Goal: Ask a question: Seek information or help from site administrators or community

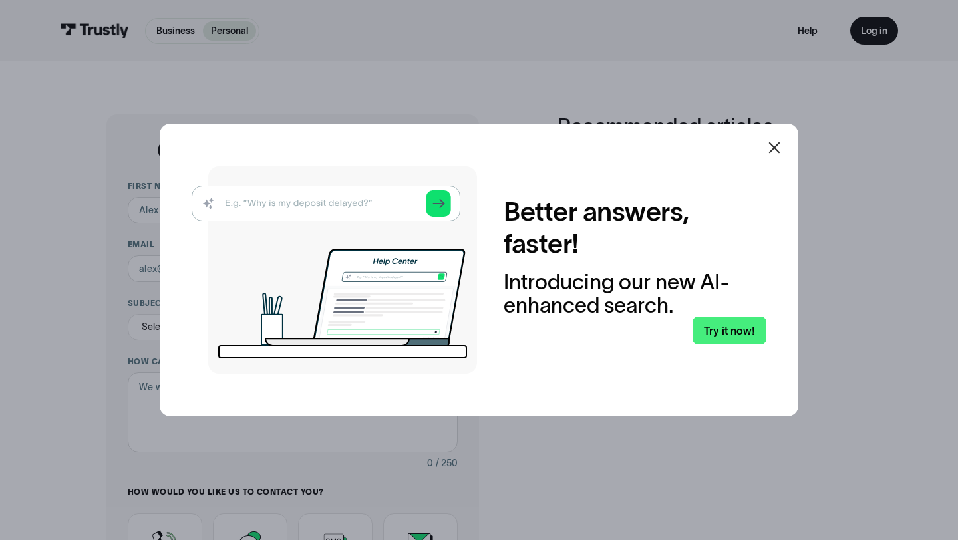
click at [776, 137] on div at bounding box center [775, 148] width 32 height 32
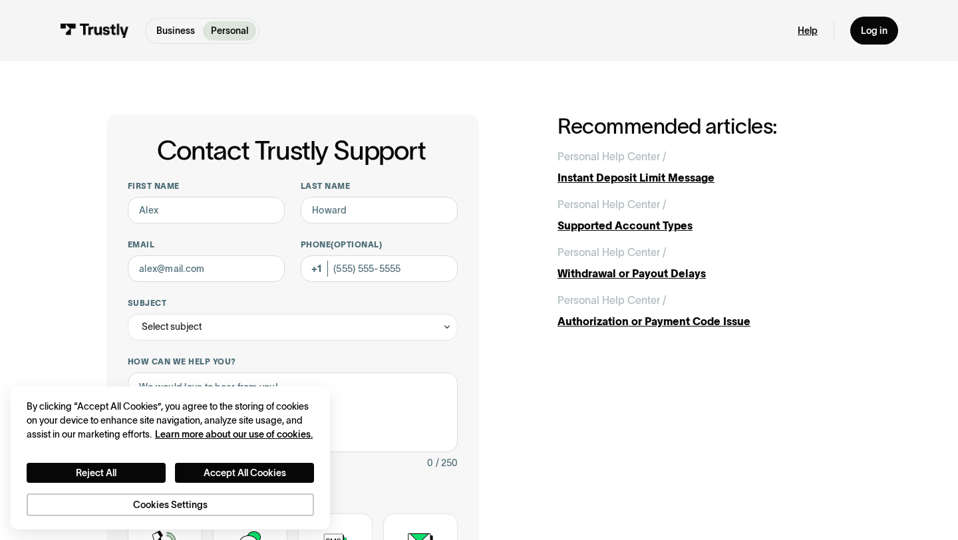
click at [810, 31] on link "Help" at bounding box center [808, 31] width 20 height 12
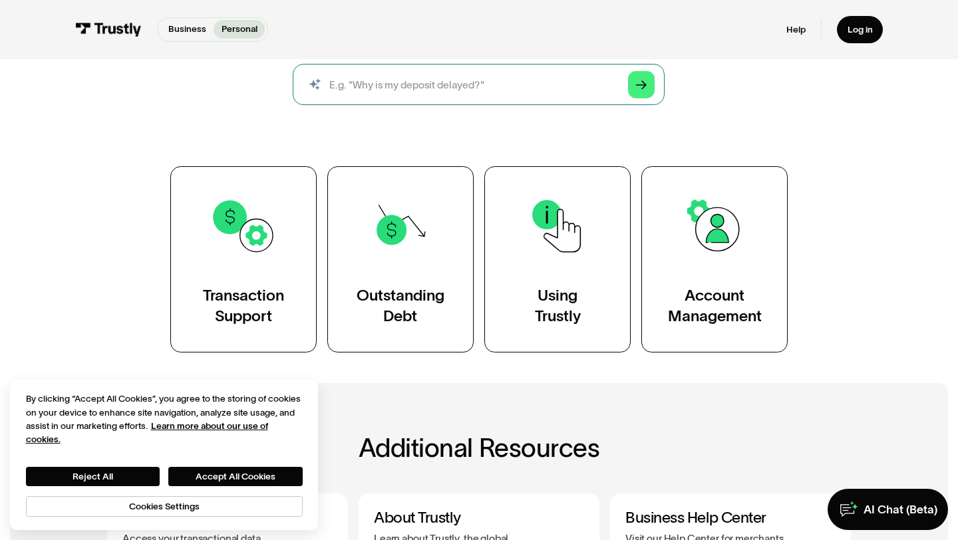
scroll to position [156, 0]
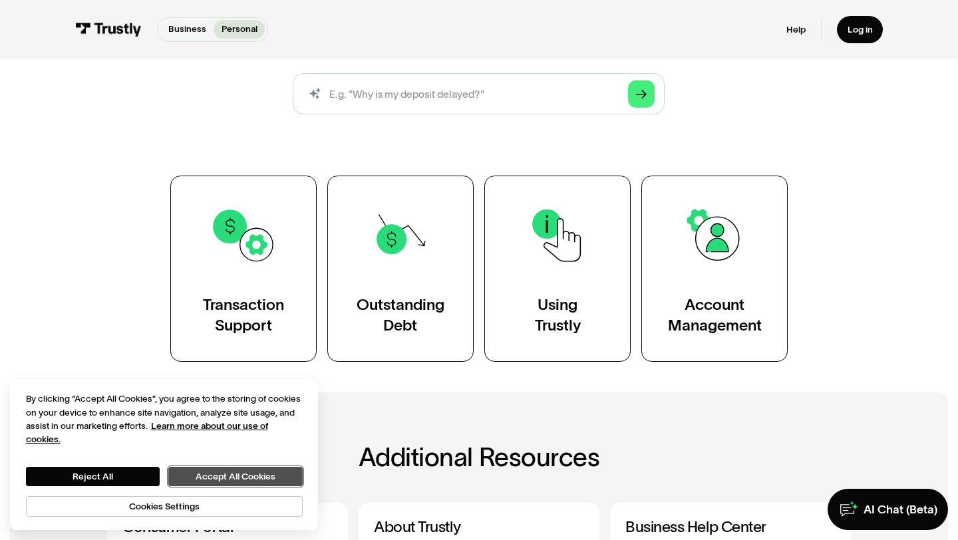
click at [210, 477] on button "Accept All Cookies" at bounding box center [235, 476] width 134 height 19
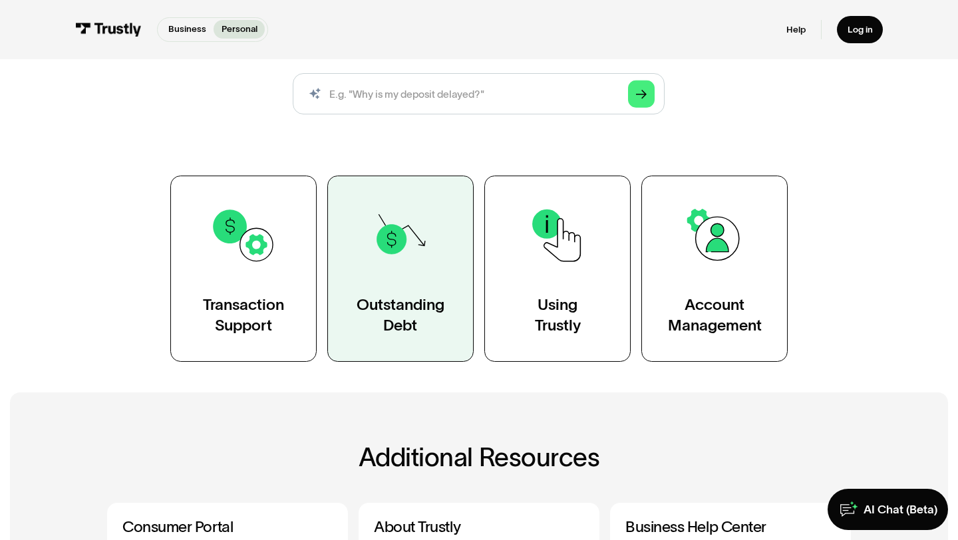
click at [366, 307] on div "Outstanding Debt" at bounding box center [401, 315] width 88 height 41
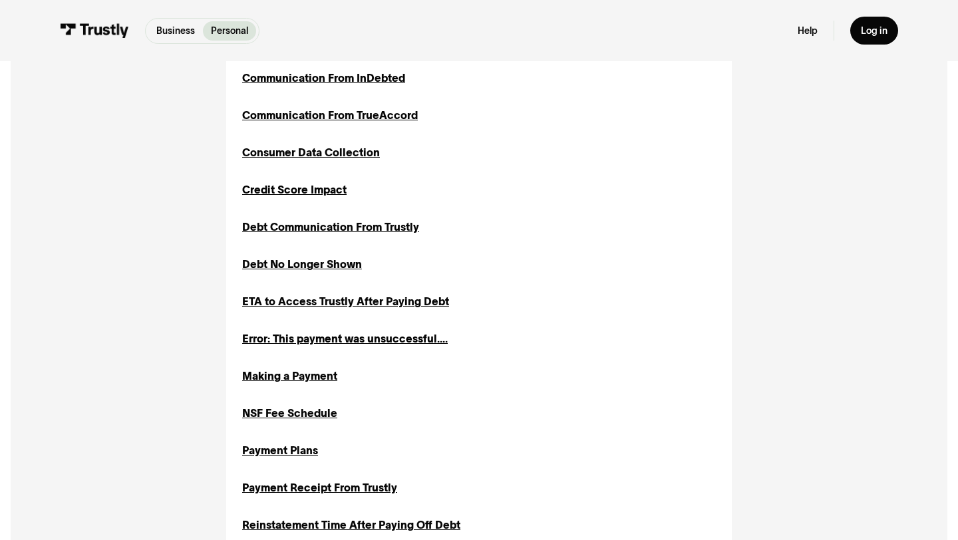
scroll to position [428, 0]
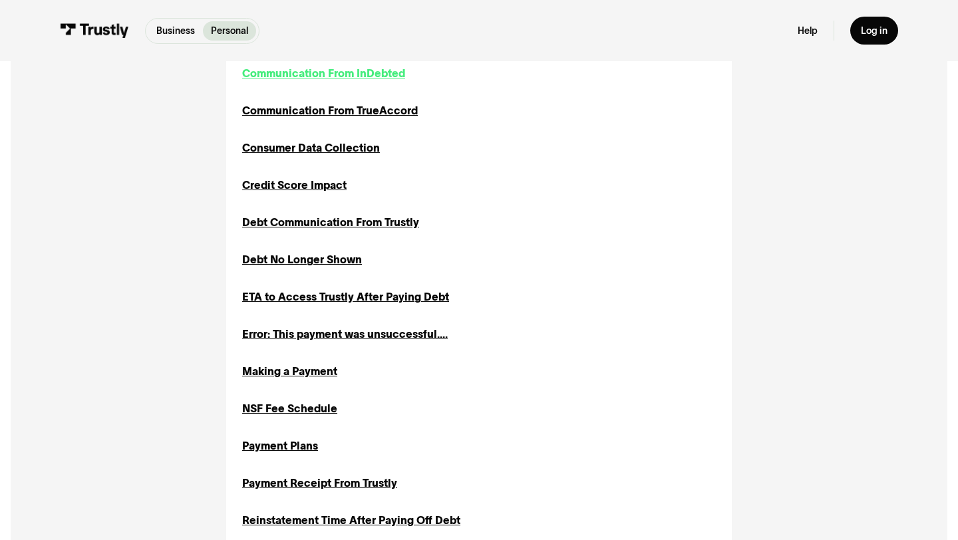
click at [359, 74] on div "Communication From InDebted" at bounding box center [323, 73] width 163 height 16
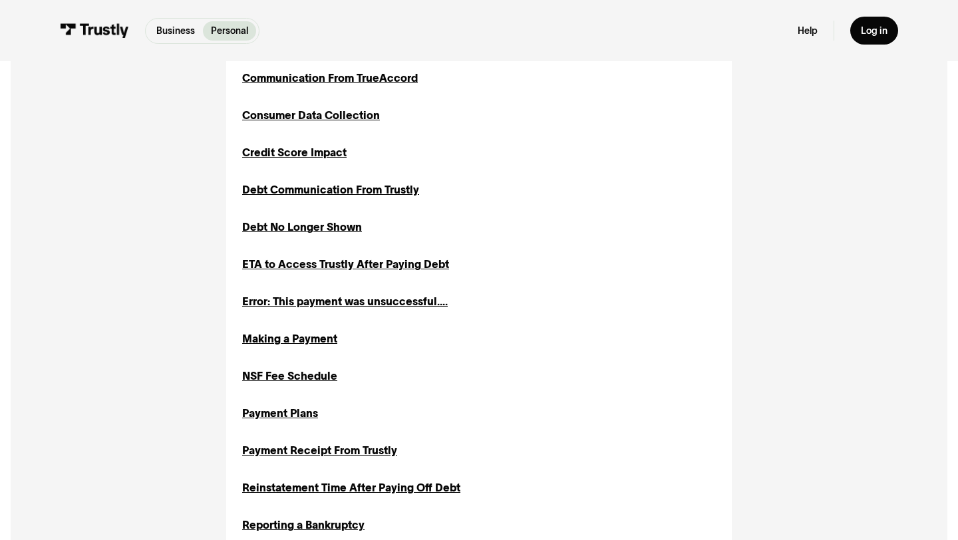
scroll to position [466, 0]
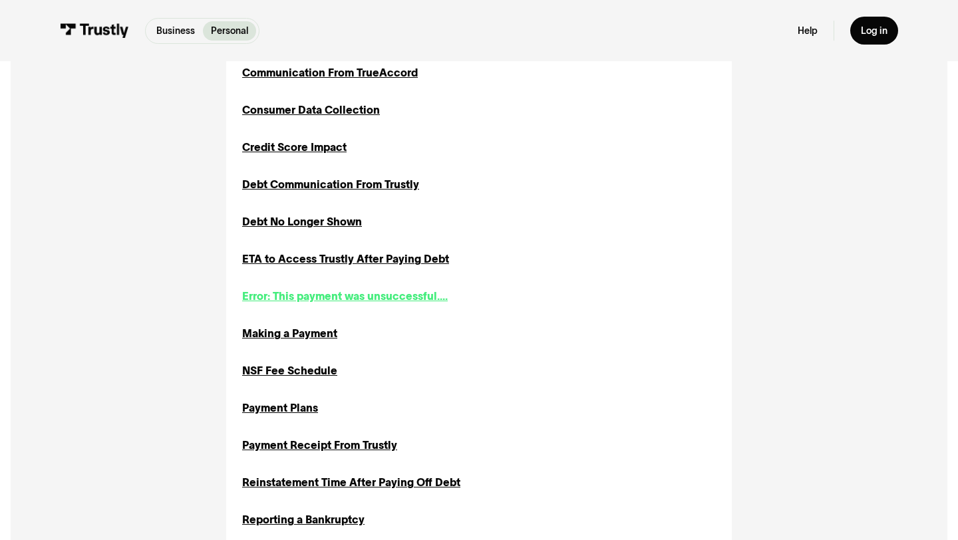
click at [335, 295] on div "Error: This payment was unsuccessful...." at bounding box center [345, 296] width 206 height 16
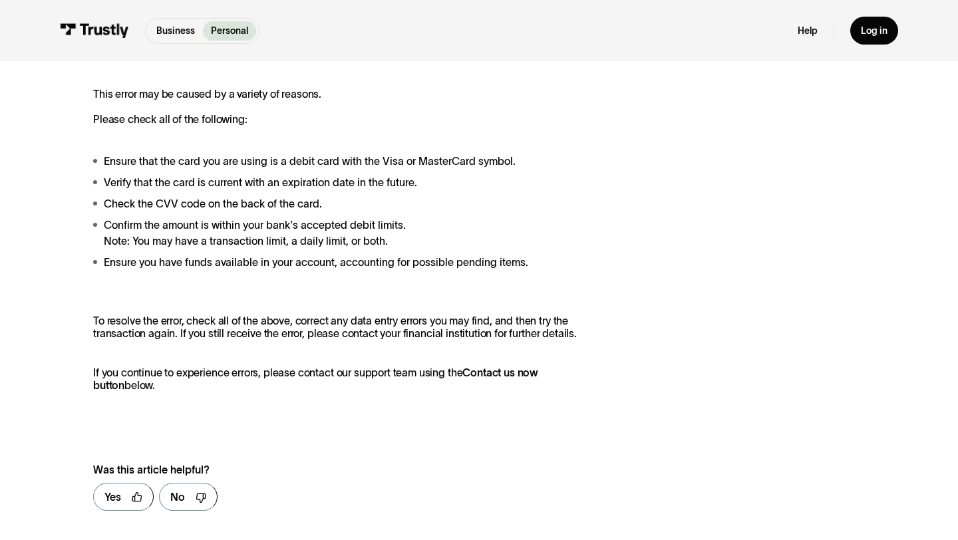
scroll to position [249, 0]
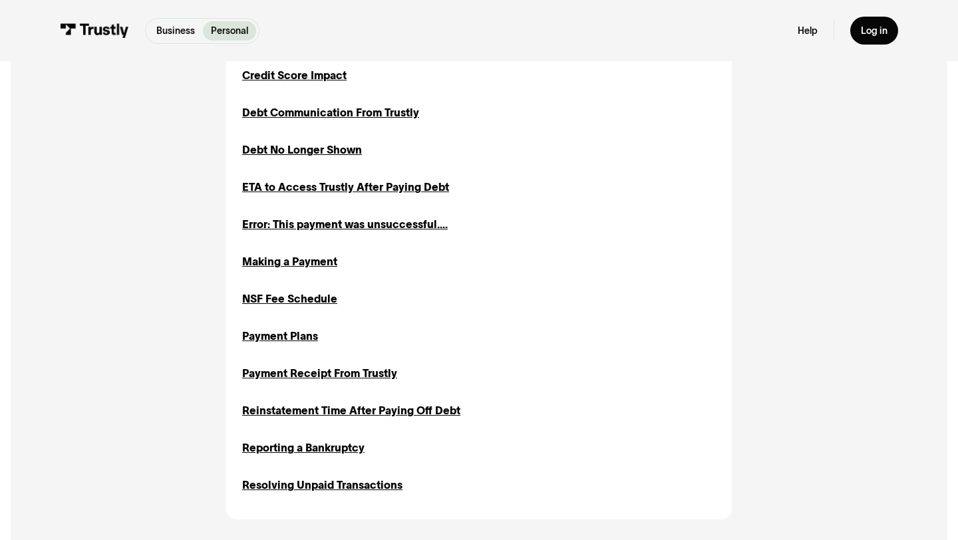
scroll to position [544, 0]
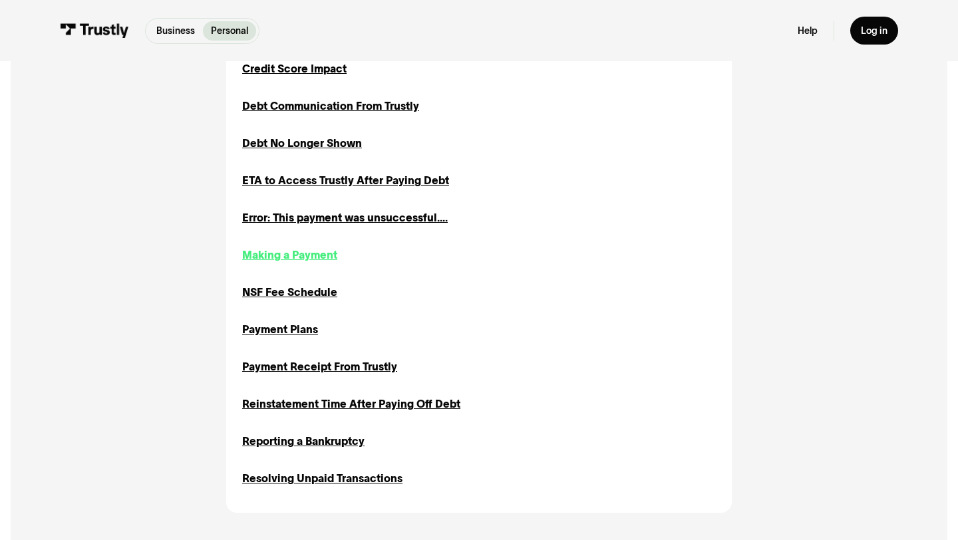
click at [315, 254] on div "Making a Payment" at bounding box center [289, 255] width 95 height 16
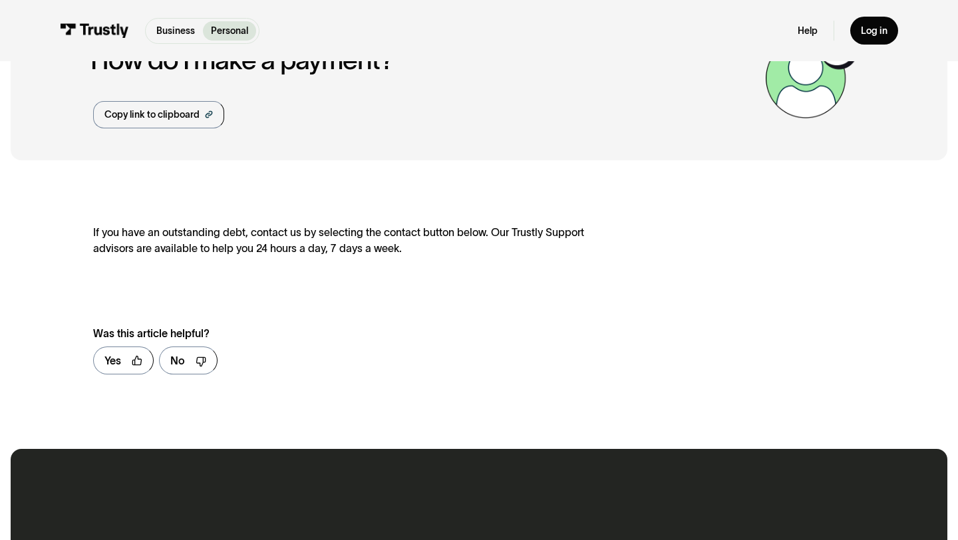
scroll to position [106, 0]
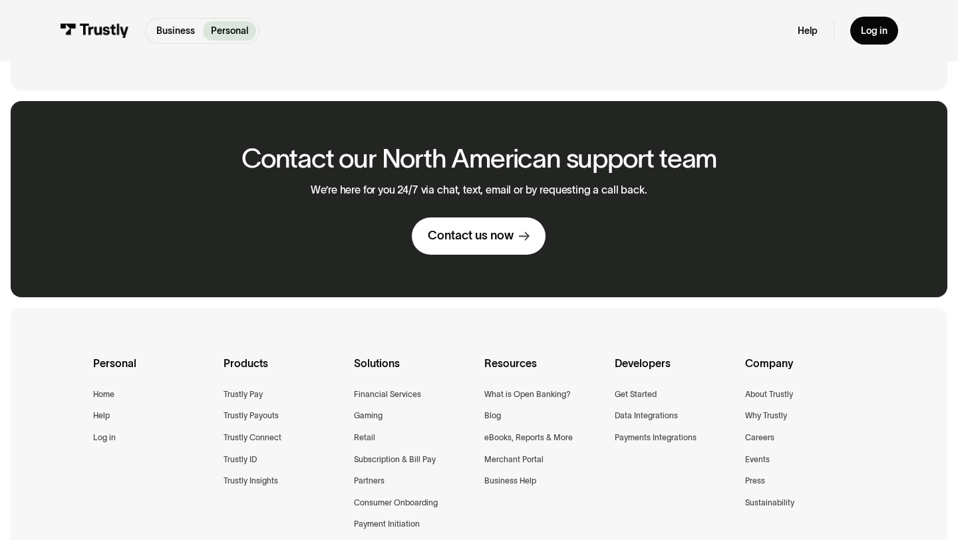
scroll to position [1013, 0]
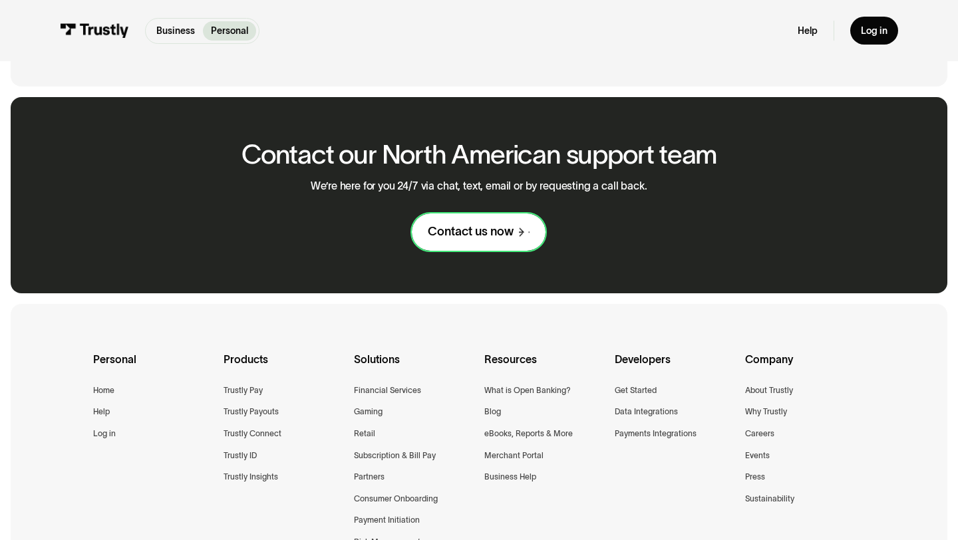
click at [490, 223] on link "Contact us now" at bounding box center [479, 232] width 134 height 37
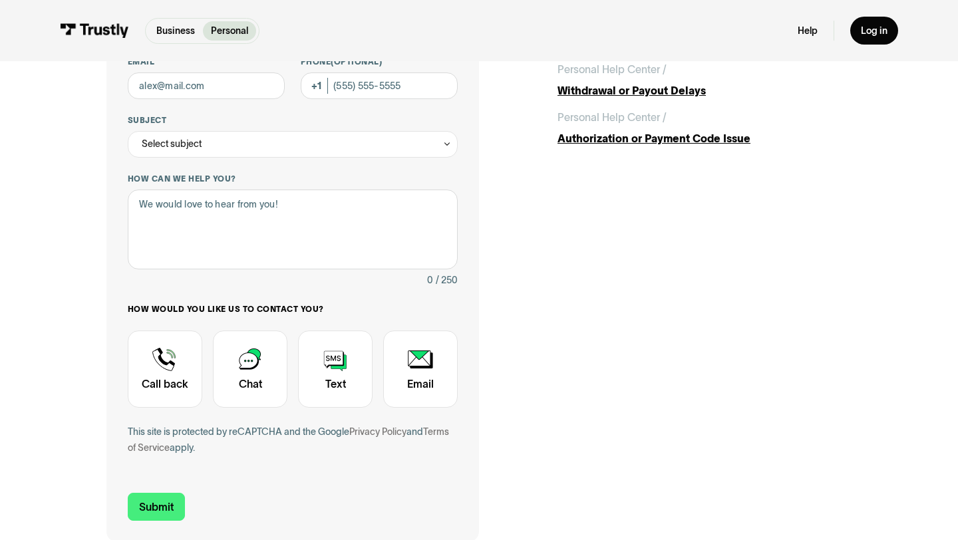
scroll to position [194, 0]
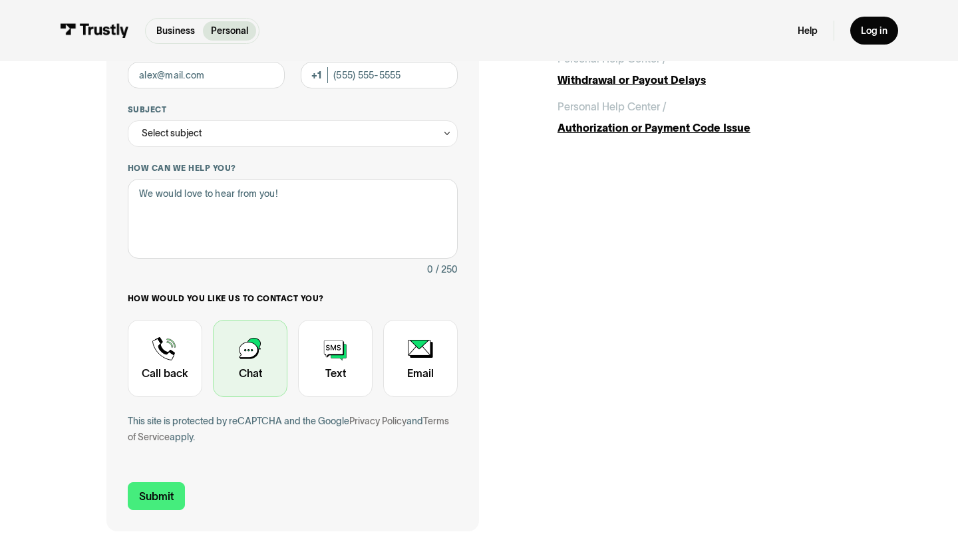
click at [227, 358] on div "Contact Trustly Support" at bounding box center [250, 358] width 75 height 77
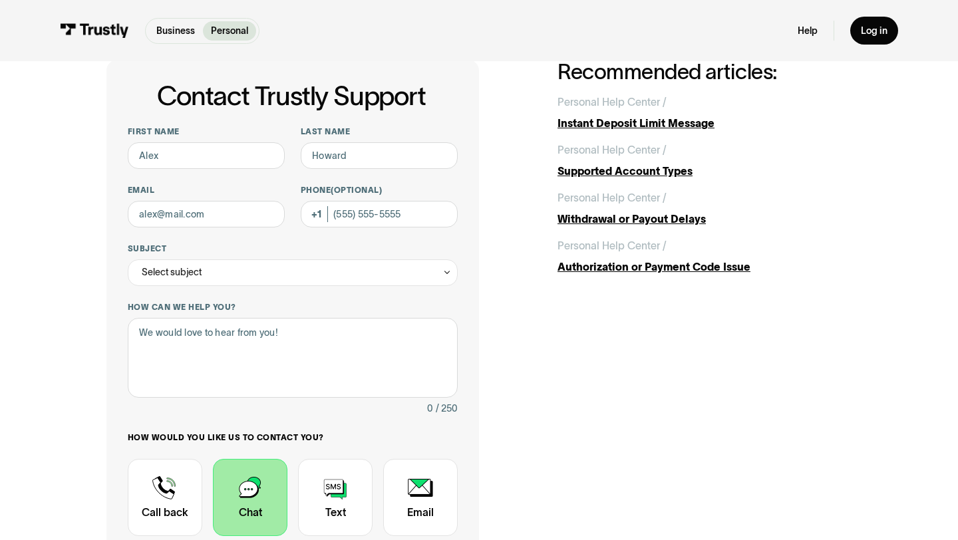
scroll to position [0, 0]
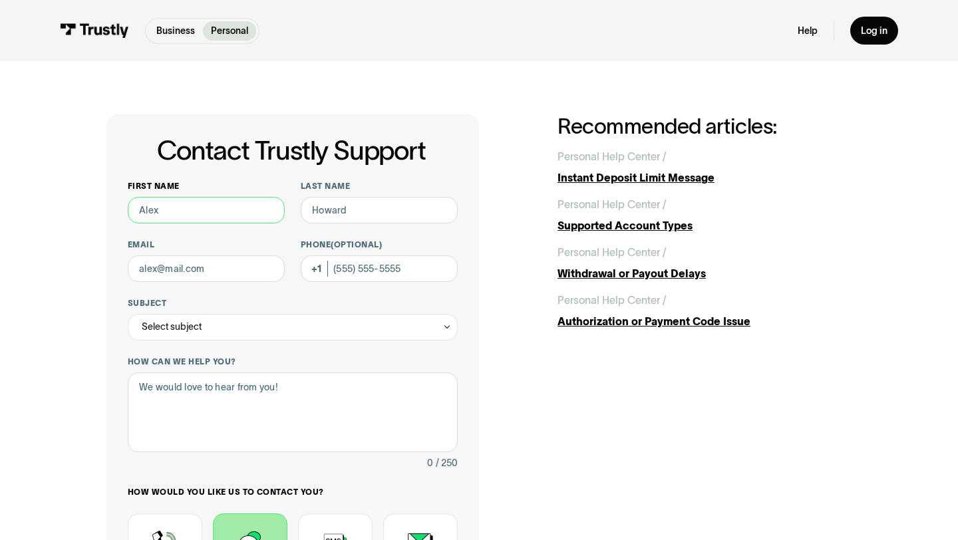
click at [200, 201] on input "First name" at bounding box center [206, 210] width 157 height 27
type input "[PERSON_NAME]"
type input "Kopazna"
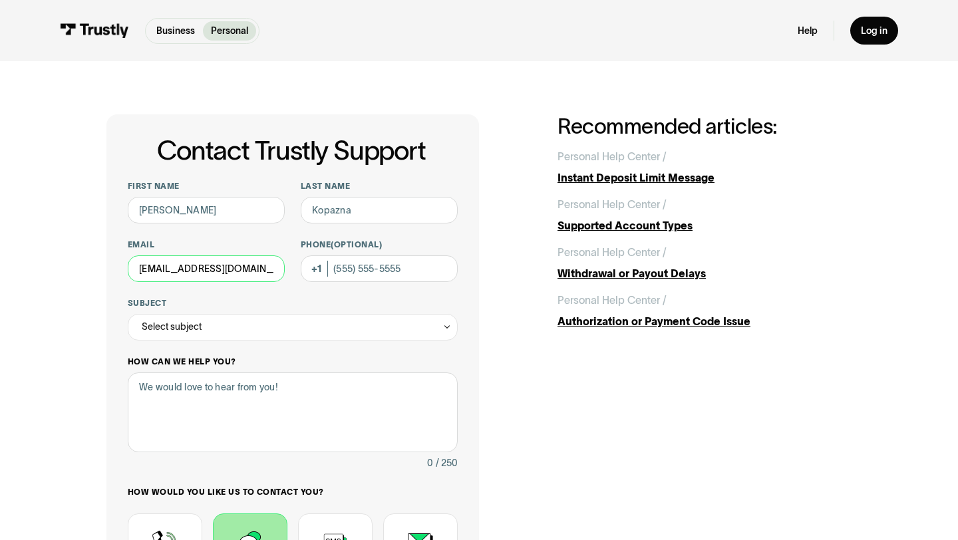
type input "[EMAIL_ADDRESS][DOMAIN_NAME]"
click at [220, 357] on label "How can we help you?" at bounding box center [293, 362] width 330 height 11
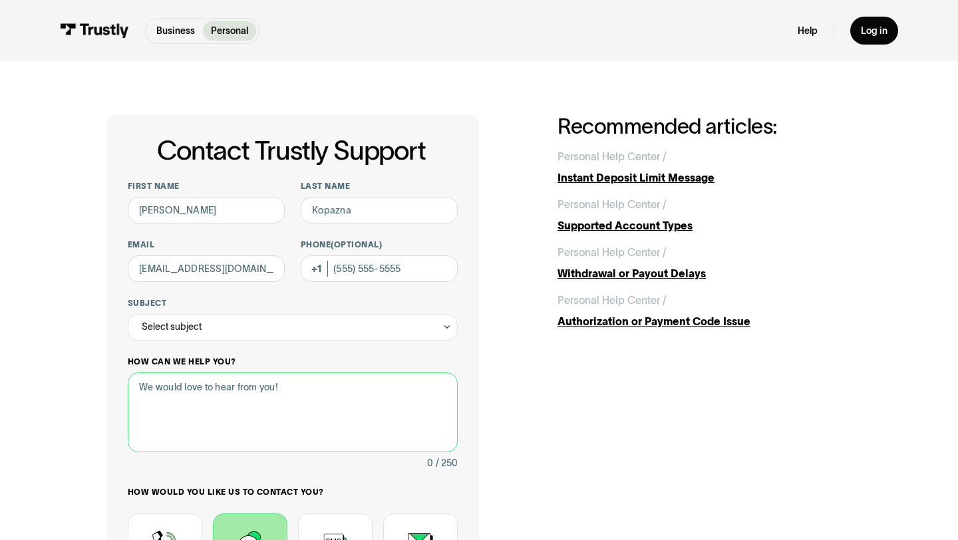
click at [220, 373] on textarea "How can we help you?" at bounding box center [293, 413] width 330 height 80
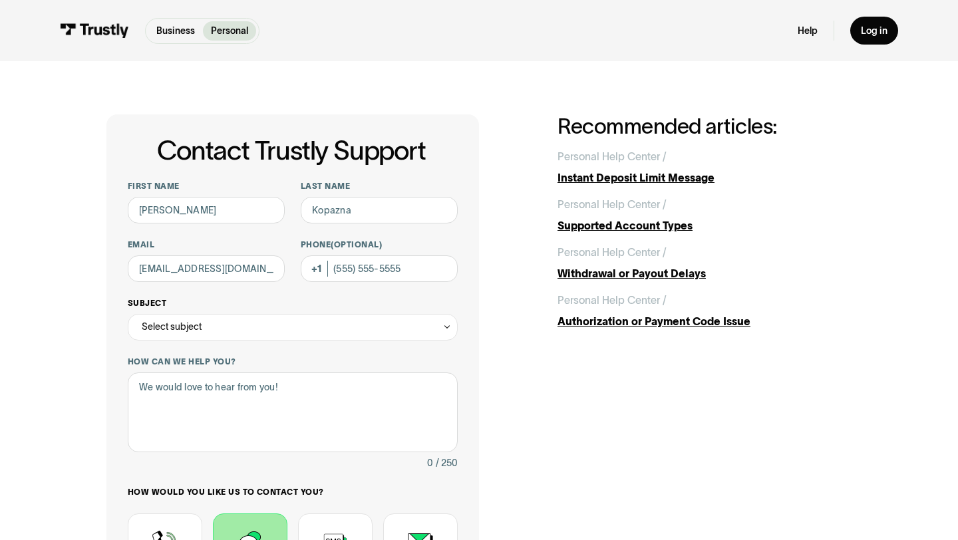
click at [220, 327] on div "Select subject" at bounding box center [293, 327] width 330 height 27
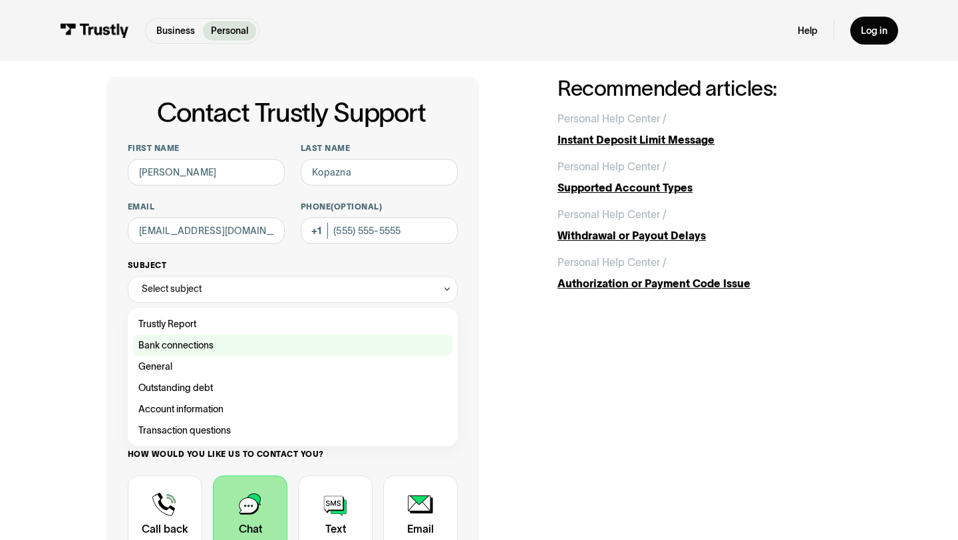
scroll to position [39, 0]
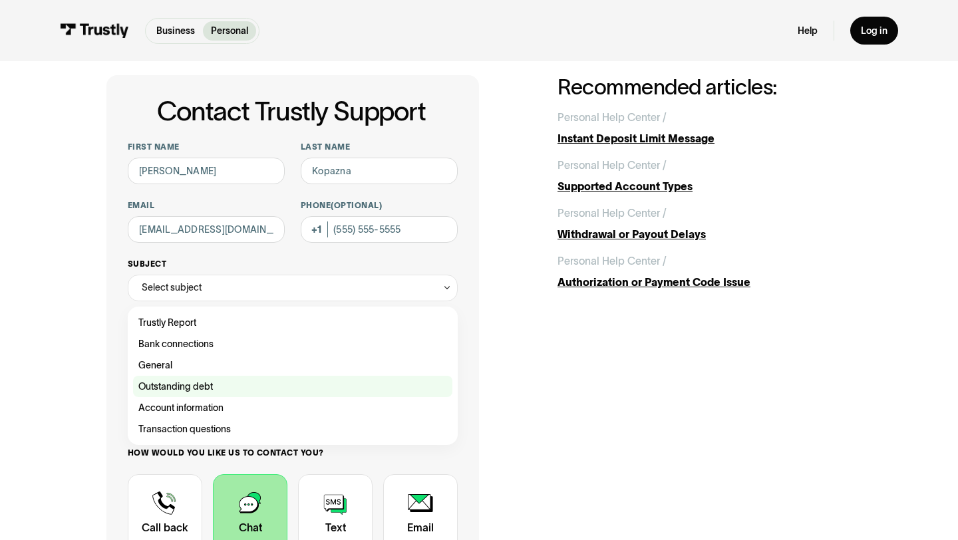
click at [212, 384] on div "Contact Trustly Support" at bounding box center [292, 386] width 319 height 21
type input "**********"
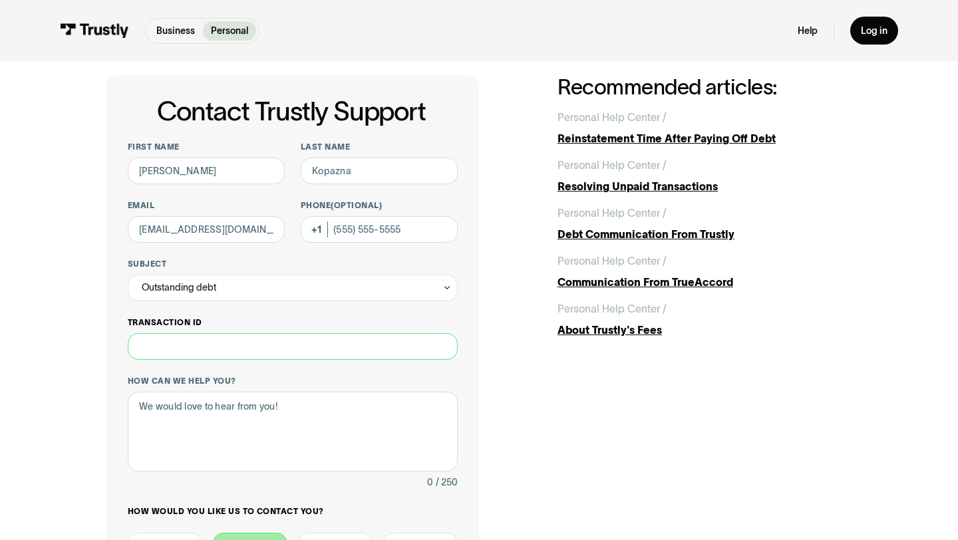
click at [238, 339] on input "Transaction ID" at bounding box center [293, 346] width 330 height 27
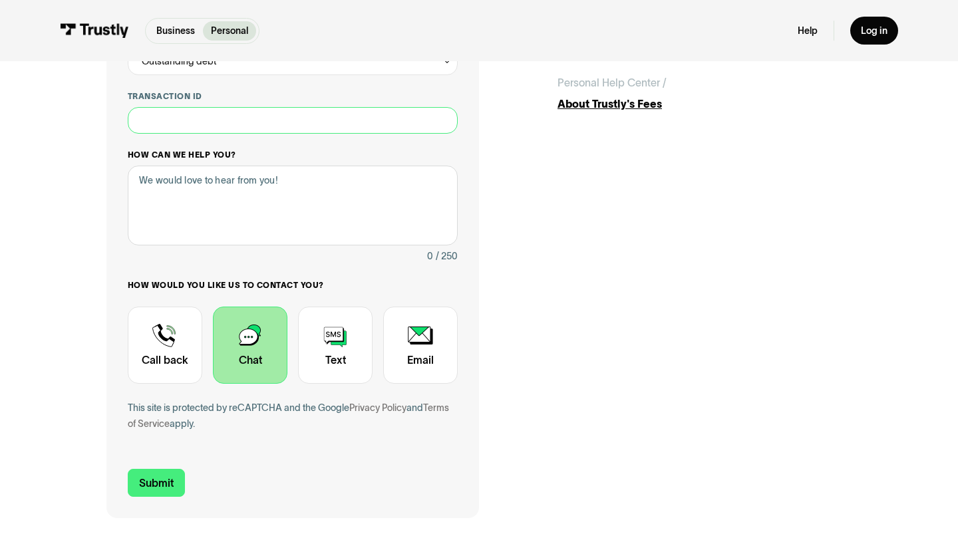
scroll to position [266, 0]
click at [271, 203] on textarea "How can we help you?" at bounding box center [293, 205] width 330 height 80
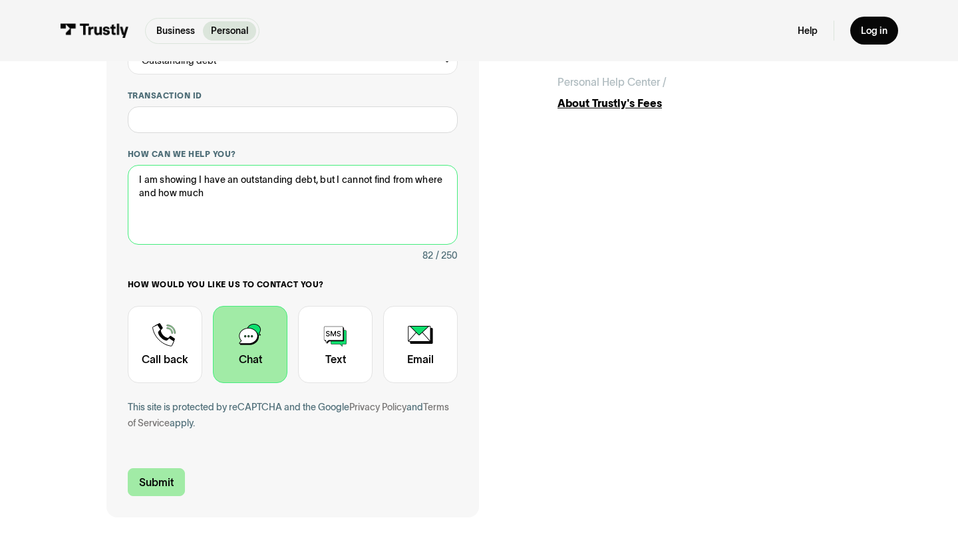
type textarea "I am showing I have an outstanding debt, but I cannot find from where and how m…"
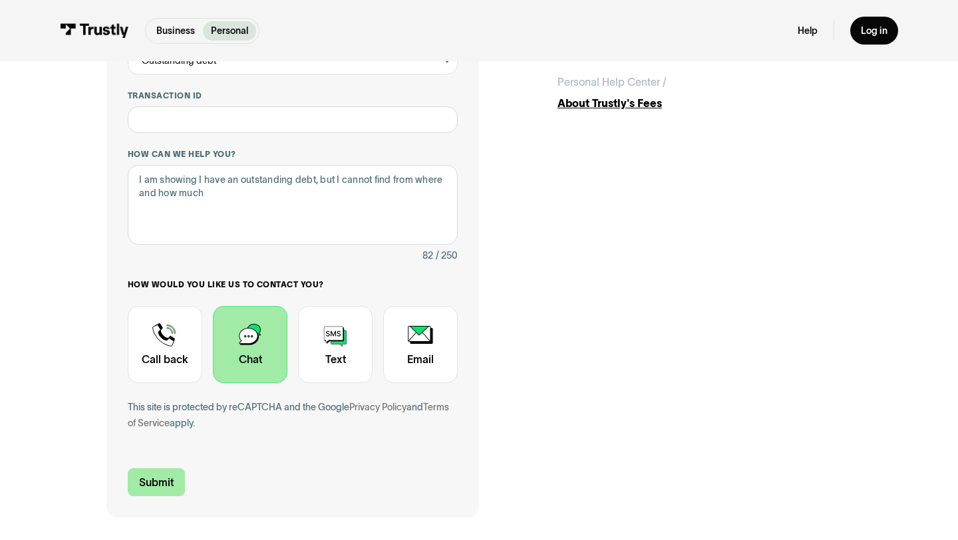
click at [172, 474] on input "Submit" at bounding box center [156, 482] width 57 height 28
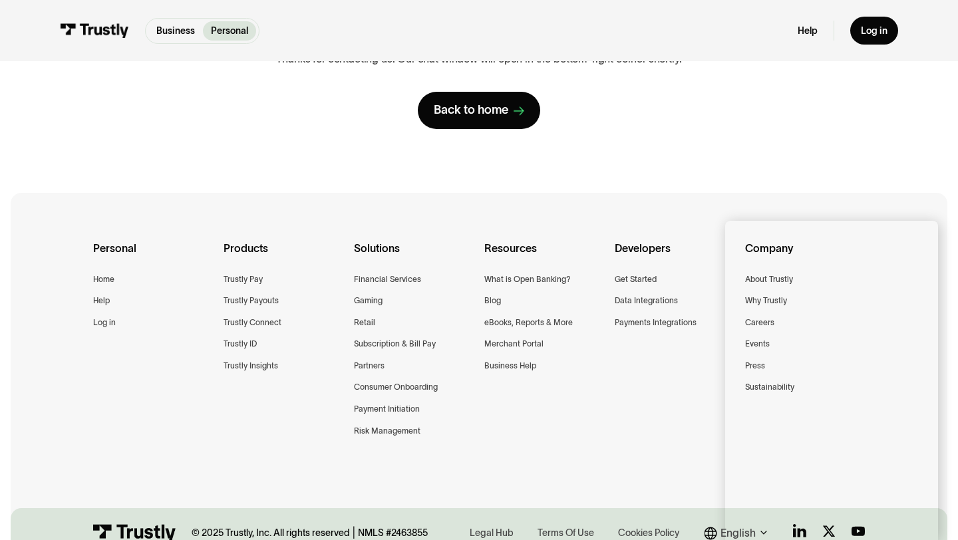
scroll to position [217, 0]
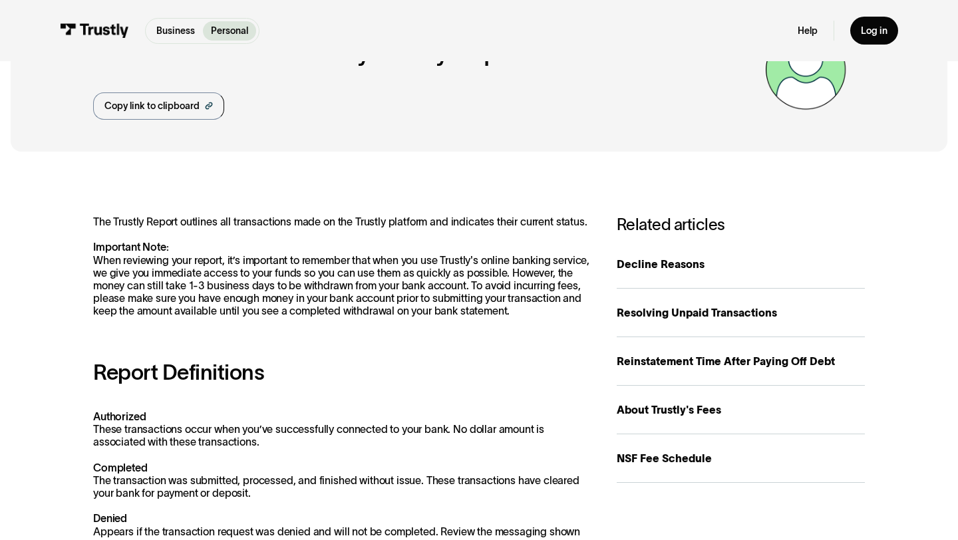
scroll to position [148, 0]
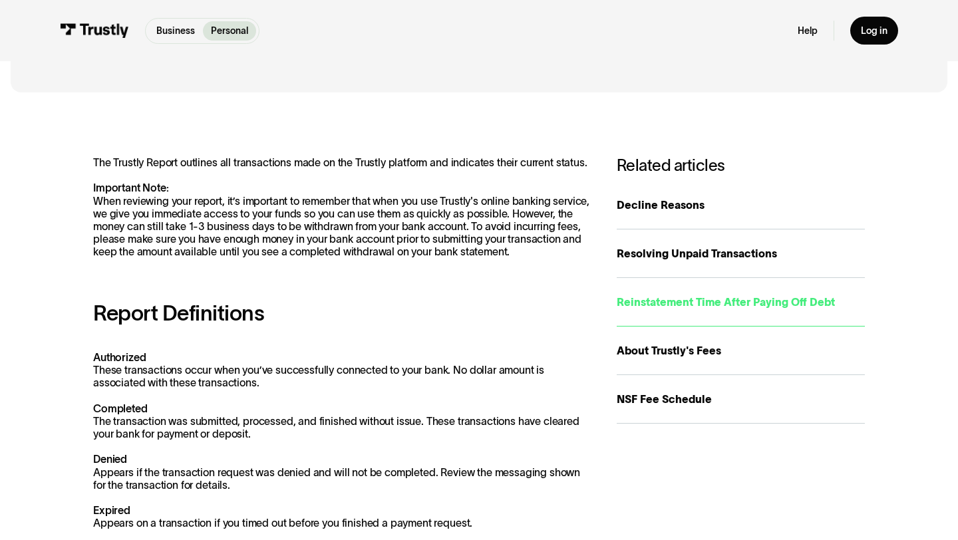
click at [730, 309] on div "Reinstatement Time After Paying Off Debt" at bounding box center [741, 302] width 248 height 16
click at [727, 244] on link "Resolving Unpaid Transactions" at bounding box center [741, 254] width 248 height 49
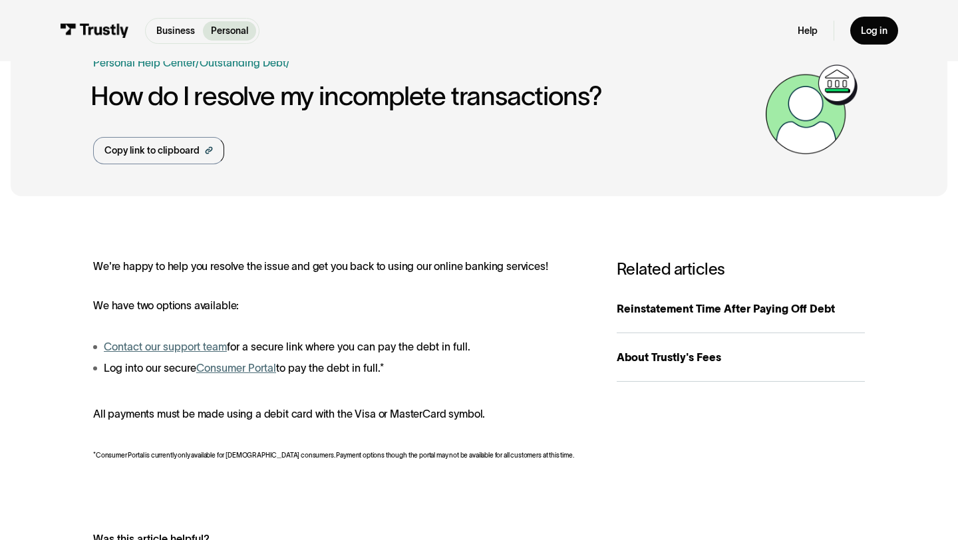
scroll to position [46, 0]
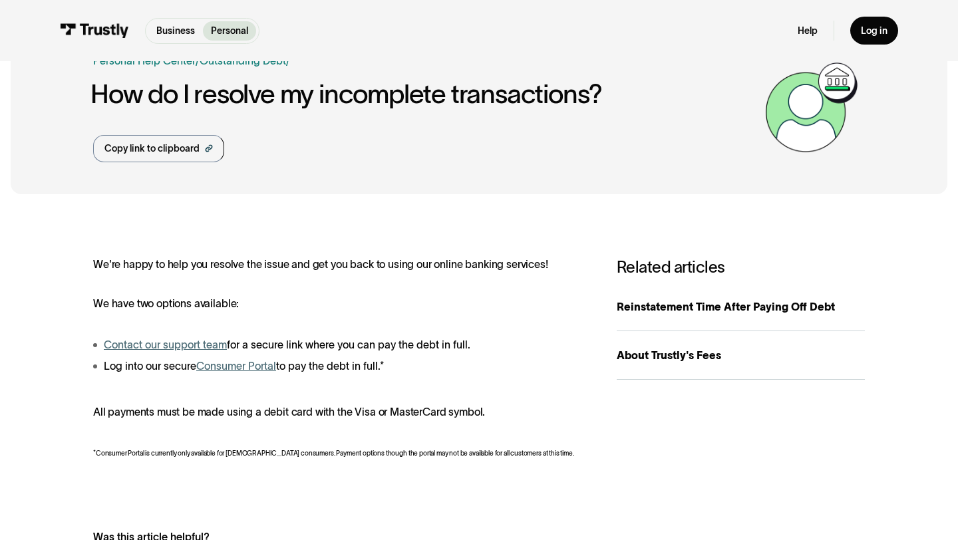
click at [248, 366] on link "Consumer Portal" at bounding box center [236, 366] width 80 height 12
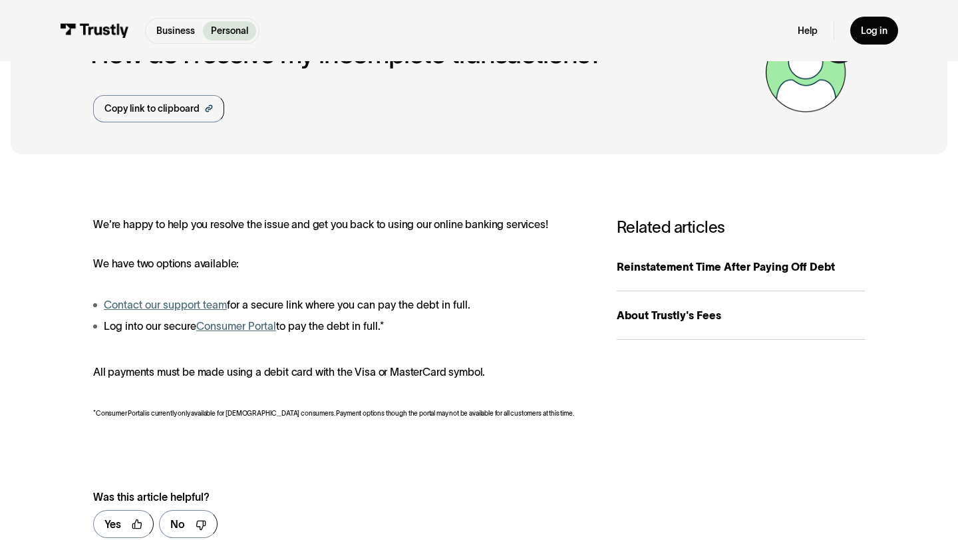
scroll to position [104, 0]
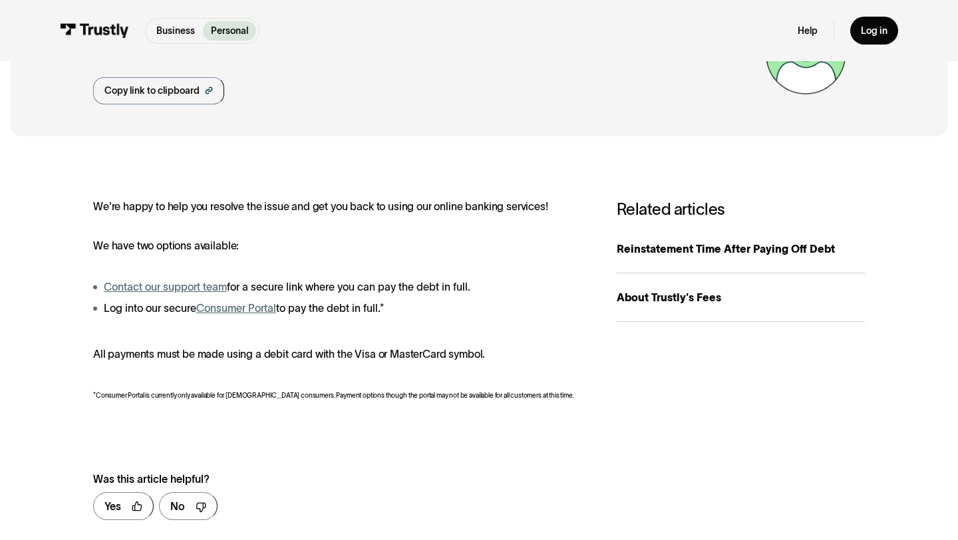
click at [140, 289] on link "Contact our support team" at bounding box center [165, 287] width 123 height 12
click at [266, 308] on link "Consumer Portal" at bounding box center [236, 308] width 80 height 12
click at [218, 287] on link "Contact our support team" at bounding box center [165, 287] width 123 height 12
click at [214, 288] on link "Contact our support team" at bounding box center [165, 287] width 123 height 12
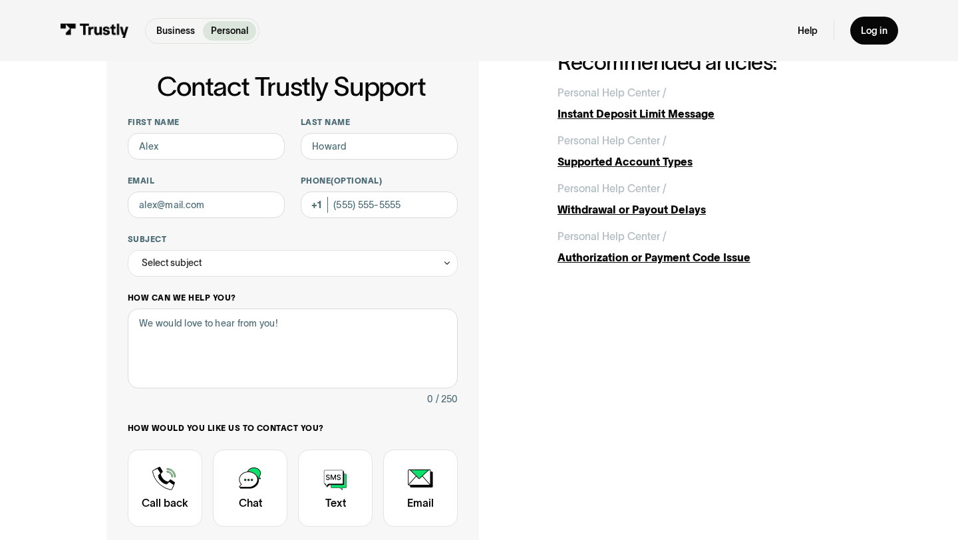
scroll to position [62, 0]
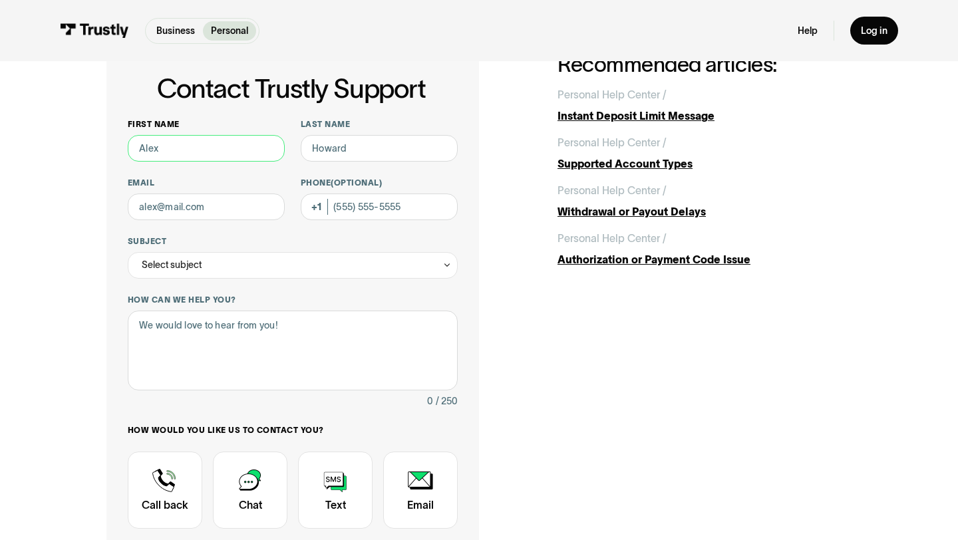
click at [246, 152] on input "First name" at bounding box center [206, 148] width 157 height 27
type input "[PERSON_NAME]"
type input "Kopazna"
type input "[EMAIL_ADDRESS][DOMAIN_NAME]"
click at [241, 263] on div "Select subject" at bounding box center [293, 265] width 330 height 27
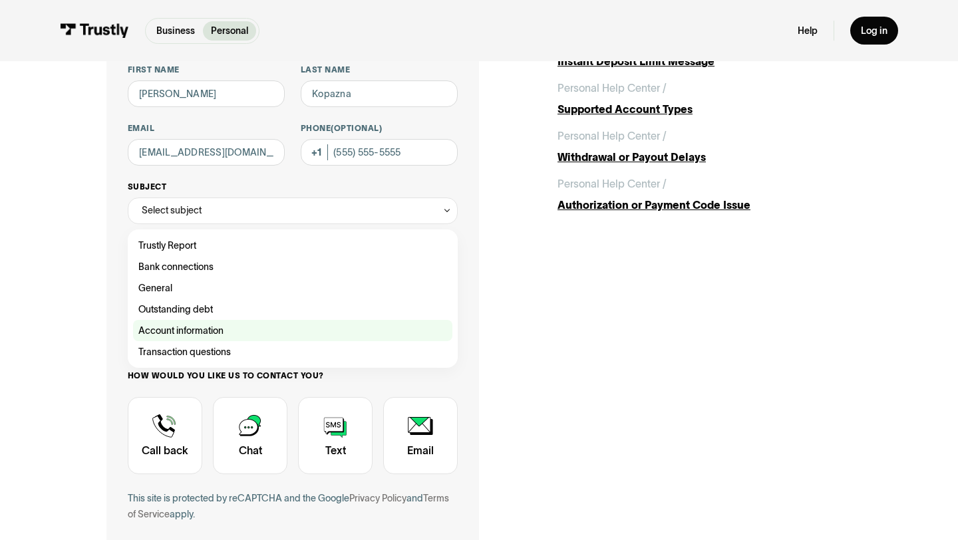
scroll to position [117, 0]
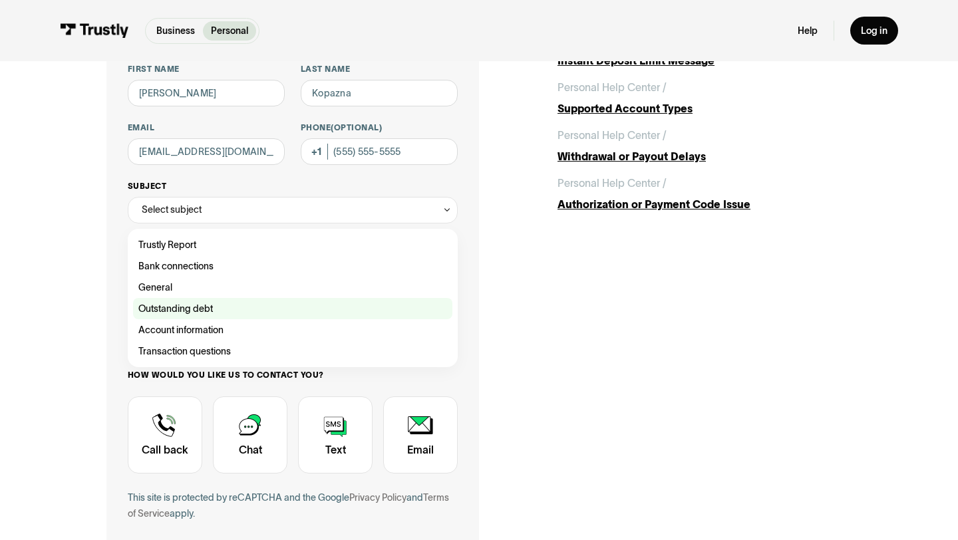
click at [223, 312] on div "Contact Trustly Support" at bounding box center [292, 308] width 319 height 21
type input "**********"
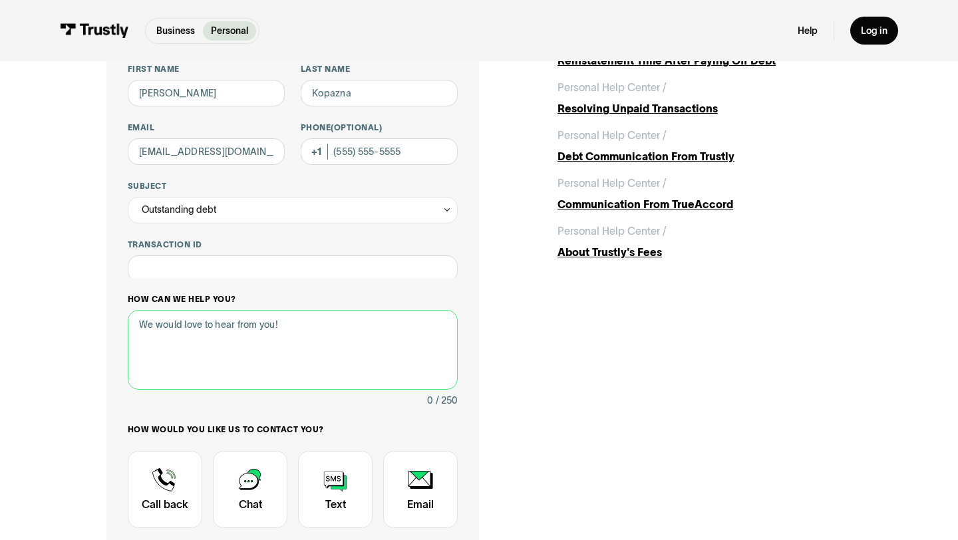
click at [223, 304] on div "How can we help you? 0 / 250" at bounding box center [293, 351] width 330 height 114
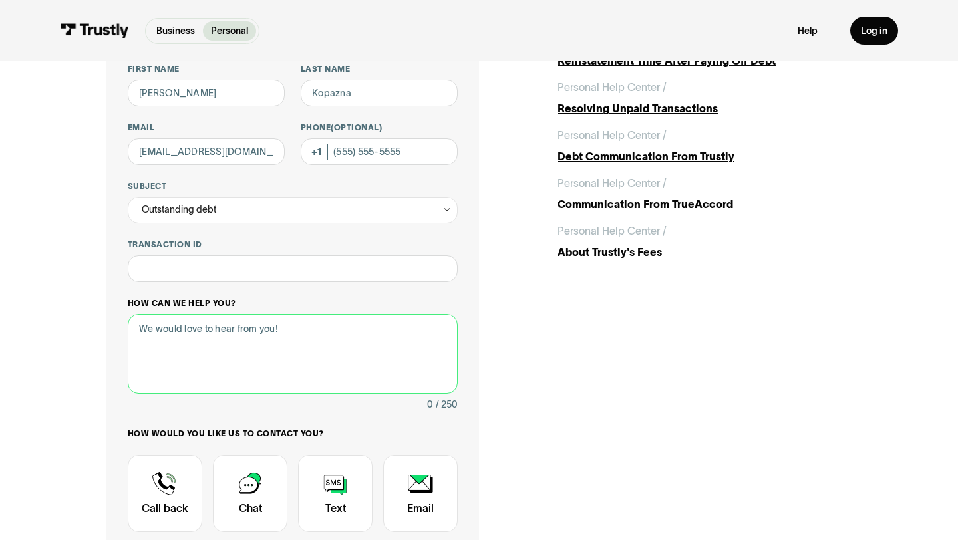
click at [218, 330] on textarea "How can we help you?" at bounding box center [293, 354] width 330 height 80
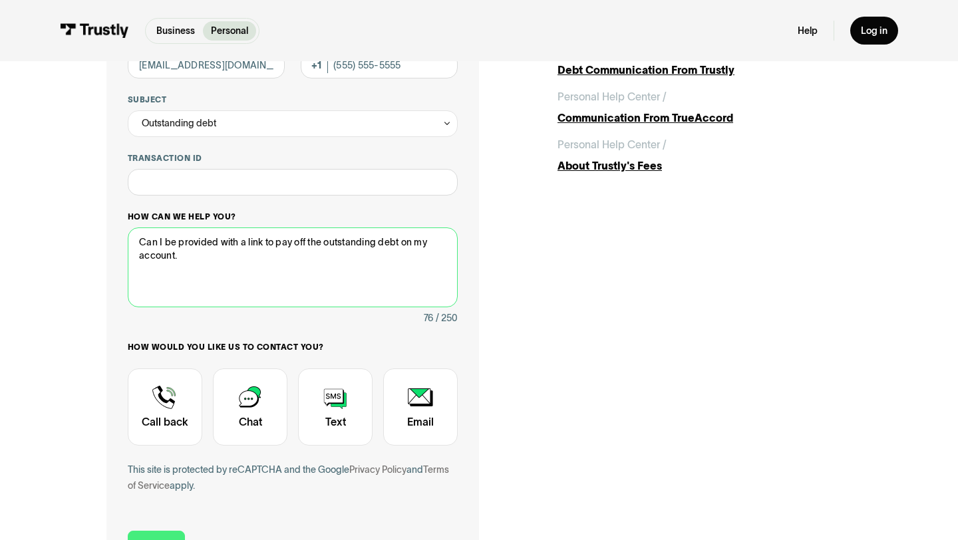
scroll to position [215, 0]
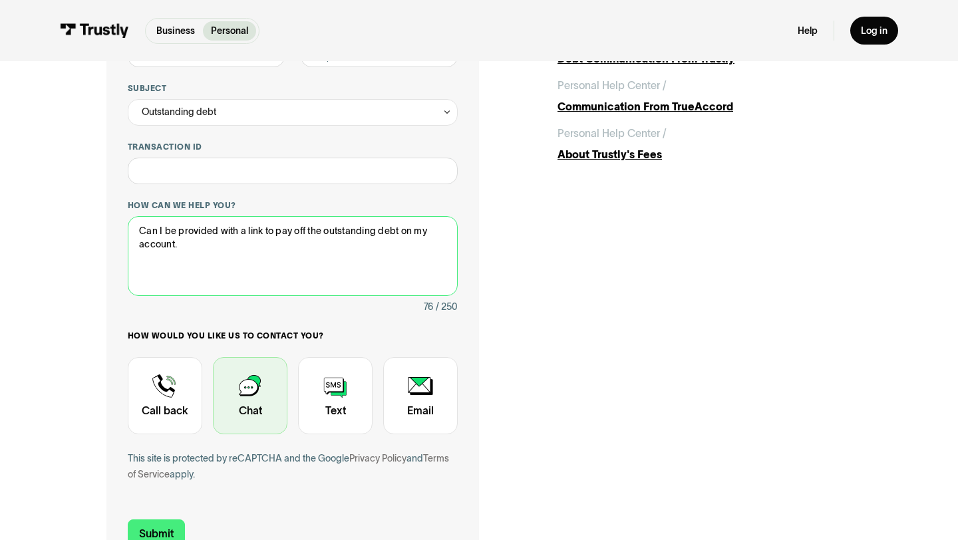
type textarea "Can I be provided with a link to pay off the outstanding debt on my account."
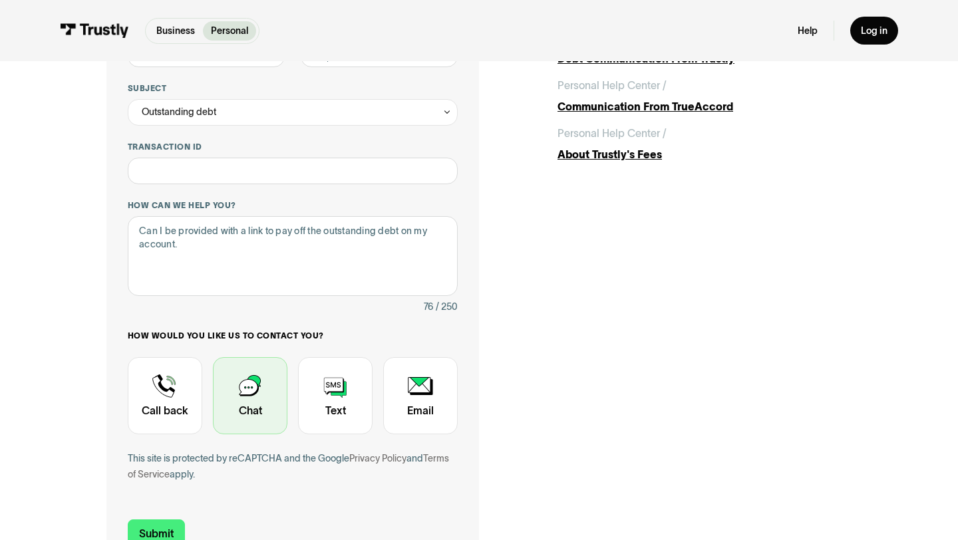
click at [260, 389] on div "Contact Trustly Support" at bounding box center [250, 395] width 75 height 77
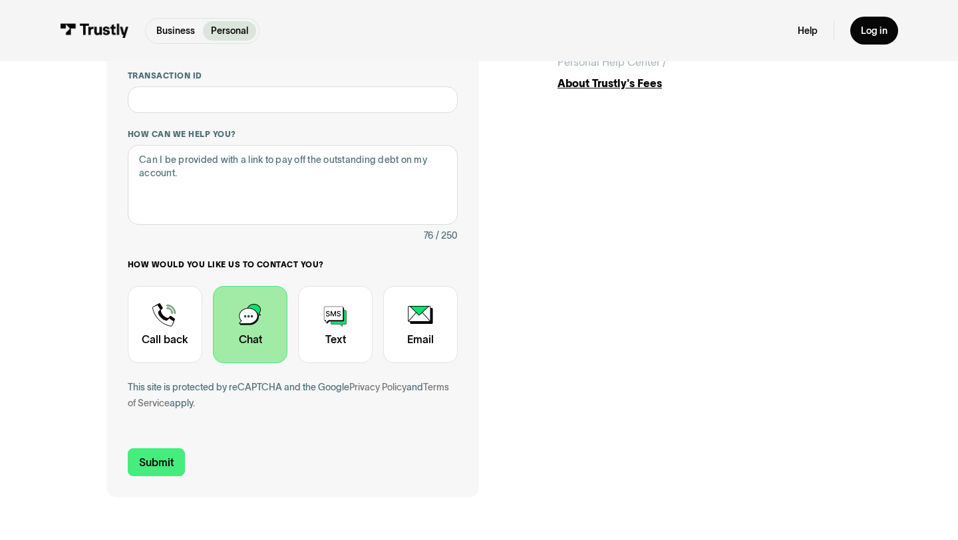
scroll to position [295, 0]
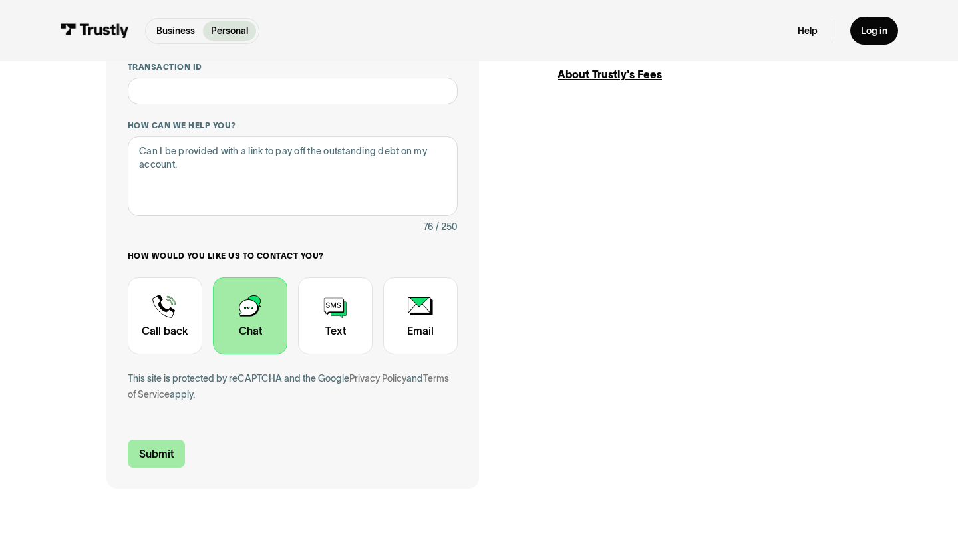
click at [150, 462] on input "Submit" at bounding box center [156, 454] width 57 height 28
click at [160, 451] on input "Submit" at bounding box center [156, 454] width 57 height 28
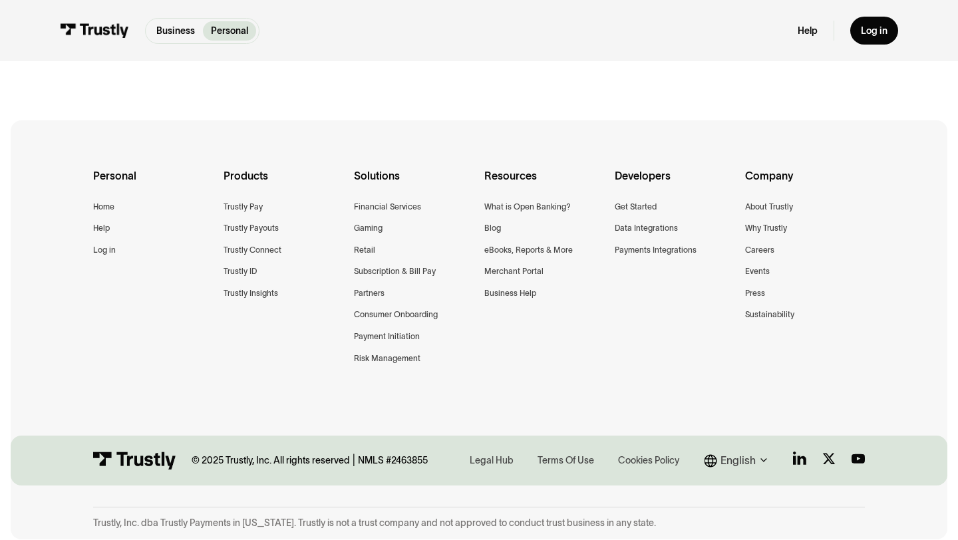
scroll to position [0, 0]
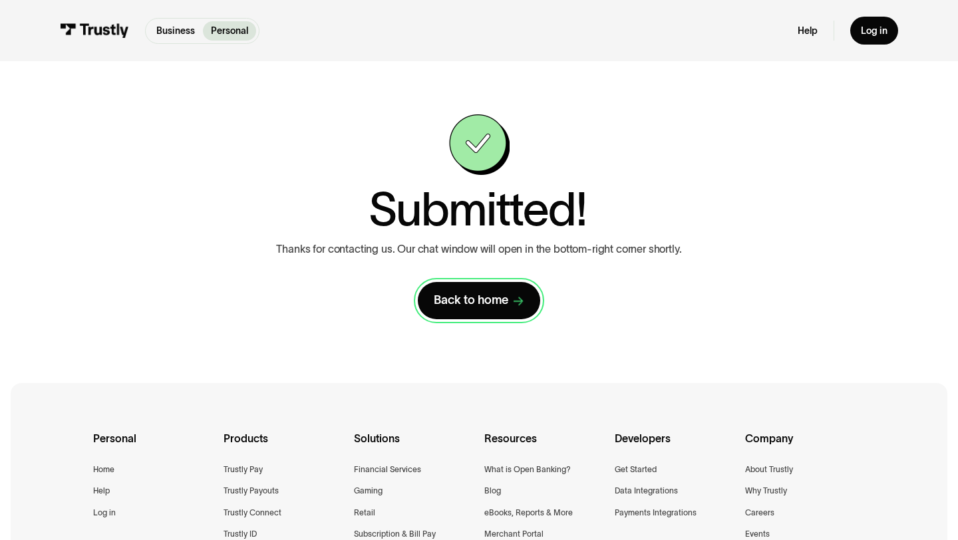
click at [474, 298] on div "Back to home" at bounding box center [471, 300] width 75 height 15
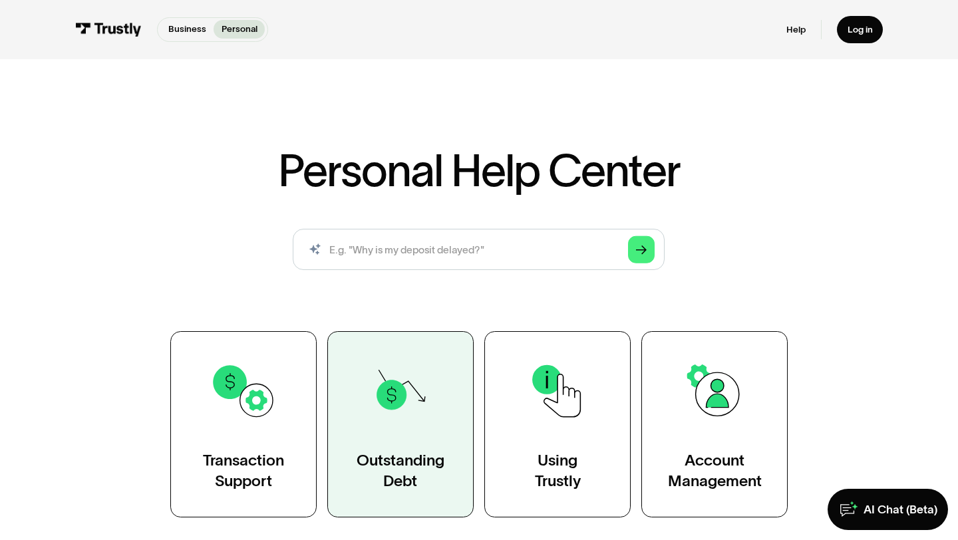
scroll to position [116, 0]
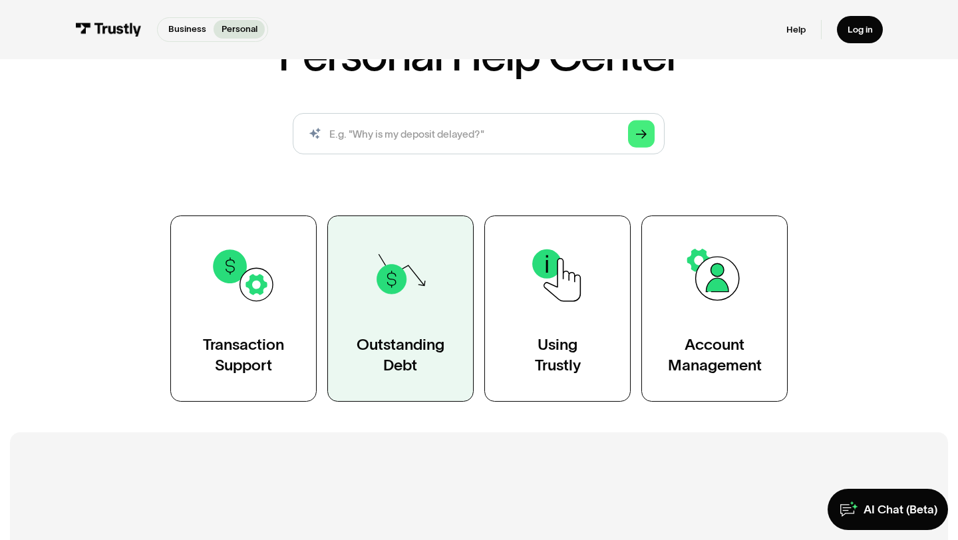
click at [420, 361] on div "Outstanding Debt" at bounding box center [401, 355] width 88 height 41
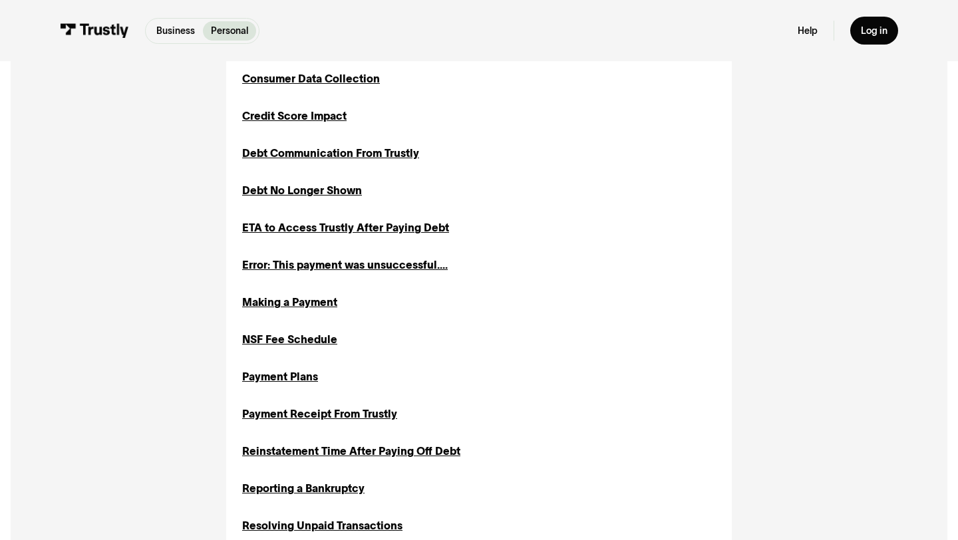
scroll to position [602, 0]
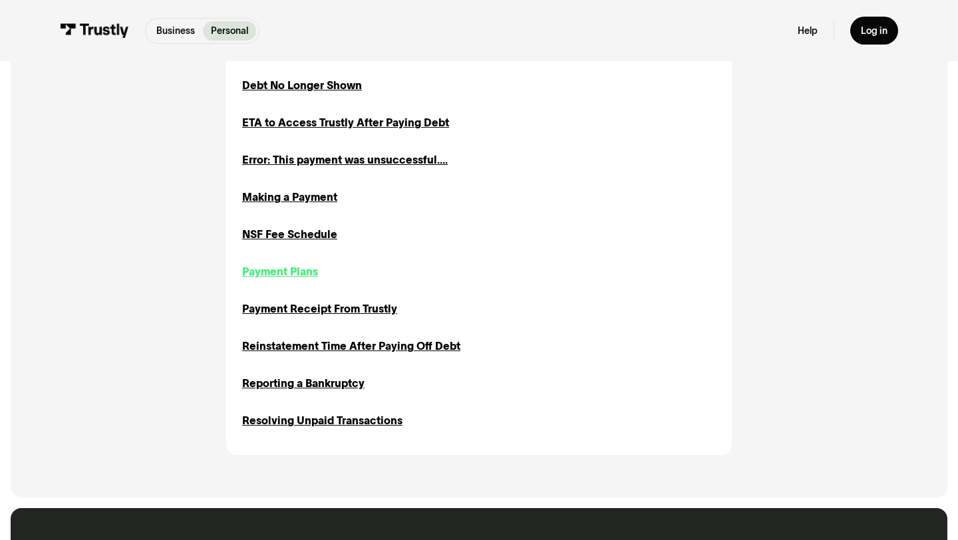
click at [297, 271] on div "Payment Plans" at bounding box center [280, 272] width 76 height 16
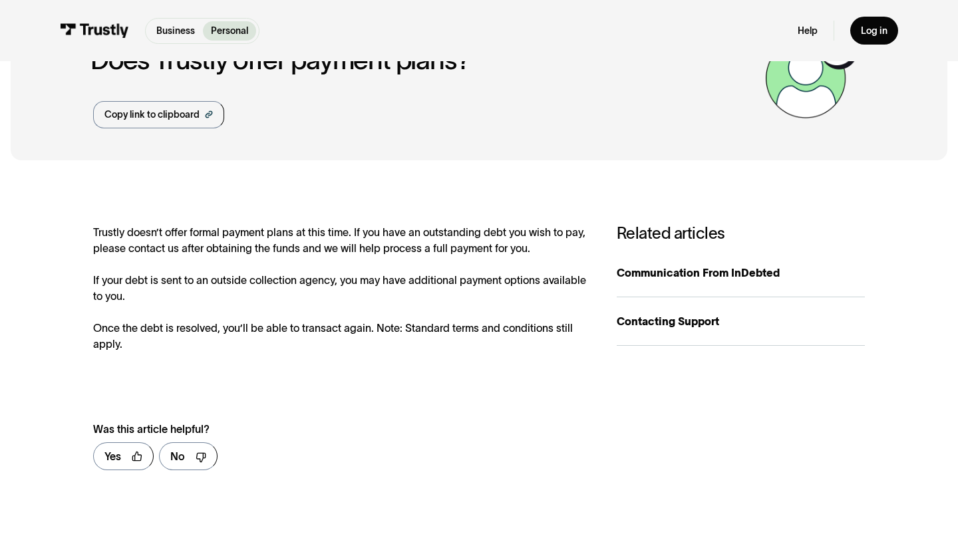
scroll to position [81, 0]
click at [659, 306] on link "Contacting Support" at bounding box center [741, 321] width 248 height 49
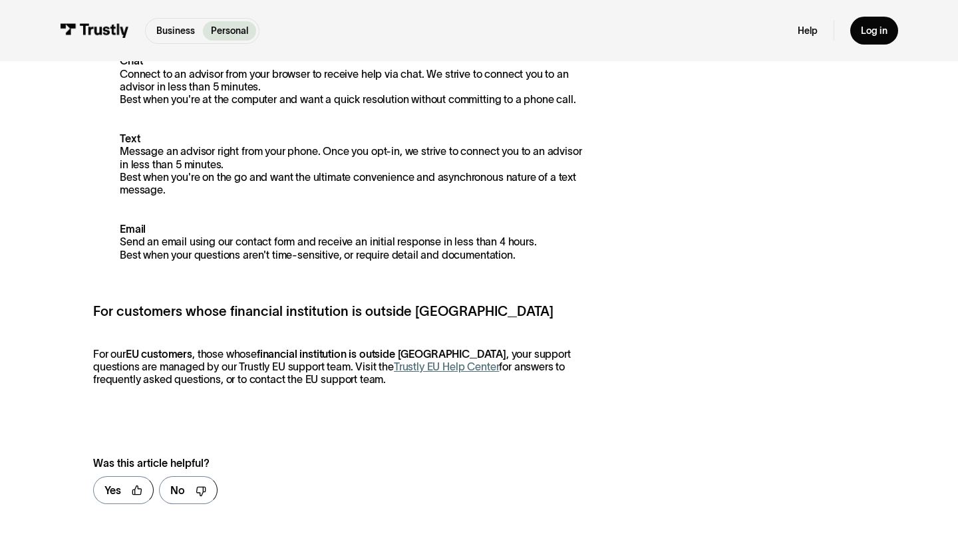
scroll to position [454, 0]
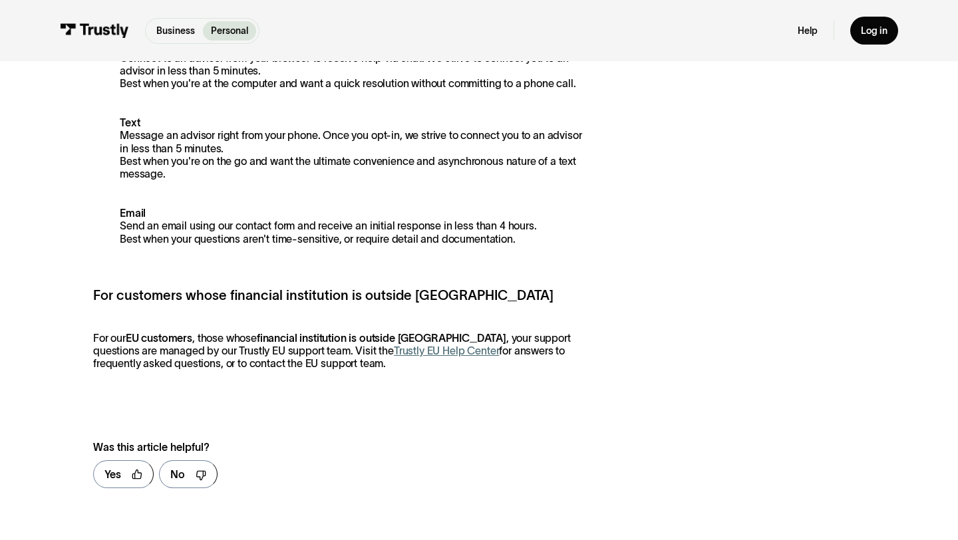
click at [422, 356] on link "Trustly EU Help Center" at bounding box center [446, 351] width 105 height 12
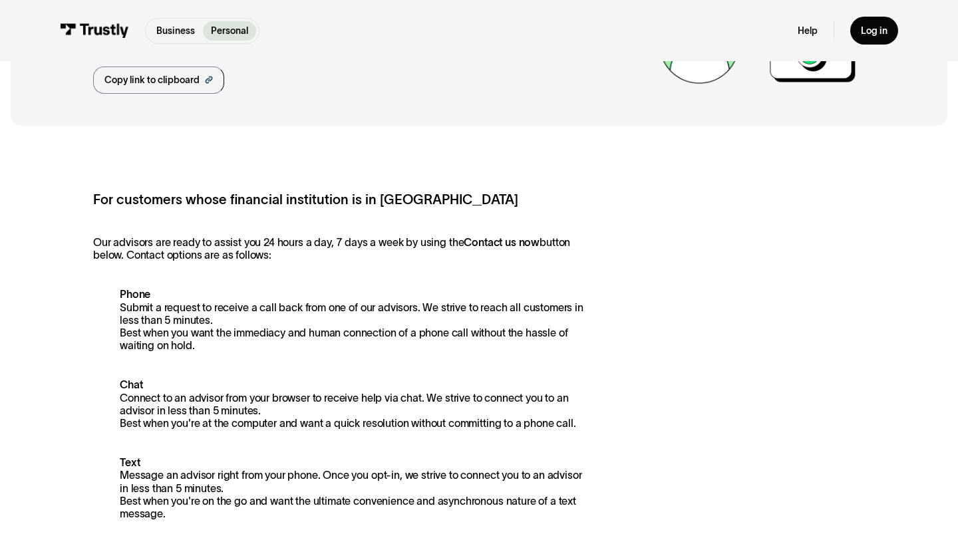
scroll to position [0, 0]
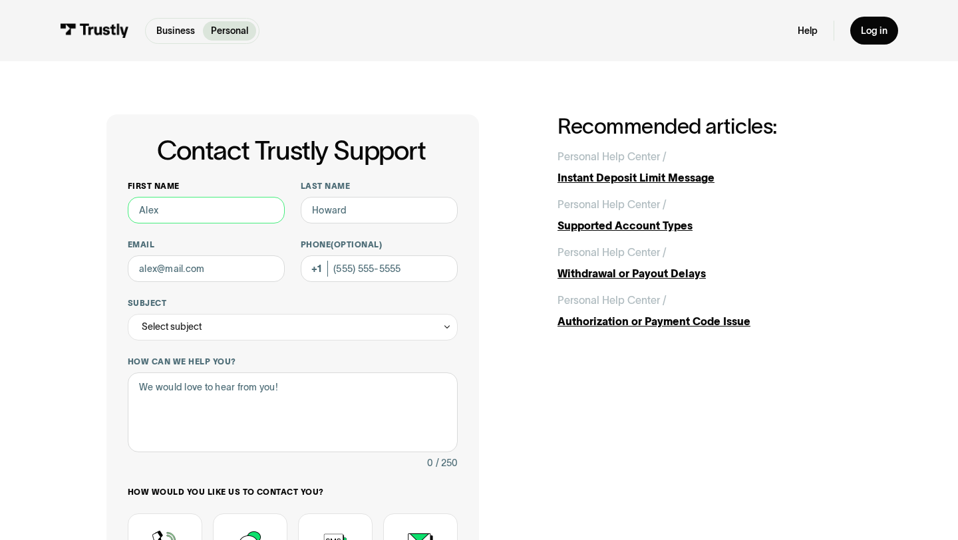
click at [199, 207] on input "First name" at bounding box center [206, 210] width 157 height 27
type input "[PERSON_NAME]"
type input "Kopazna"
type input "[EMAIL_ADDRESS][DOMAIN_NAME]"
click at [200, 318] on div "Select subject" at bounding box center [293, 327] width 330 height 27
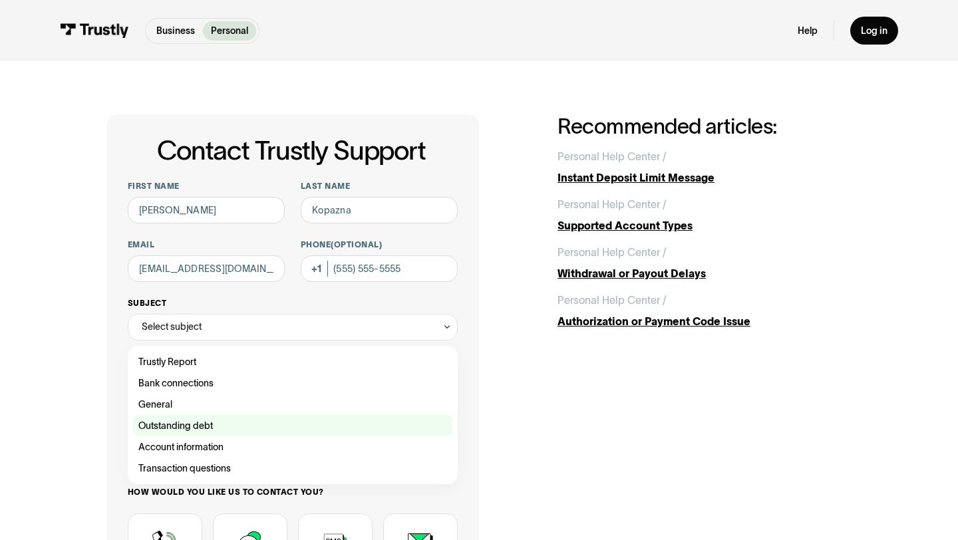
click at [202, 425] on div "Contact Trustly Support" at bounding box center [292, 425] width 319 height 21
type input "**********"
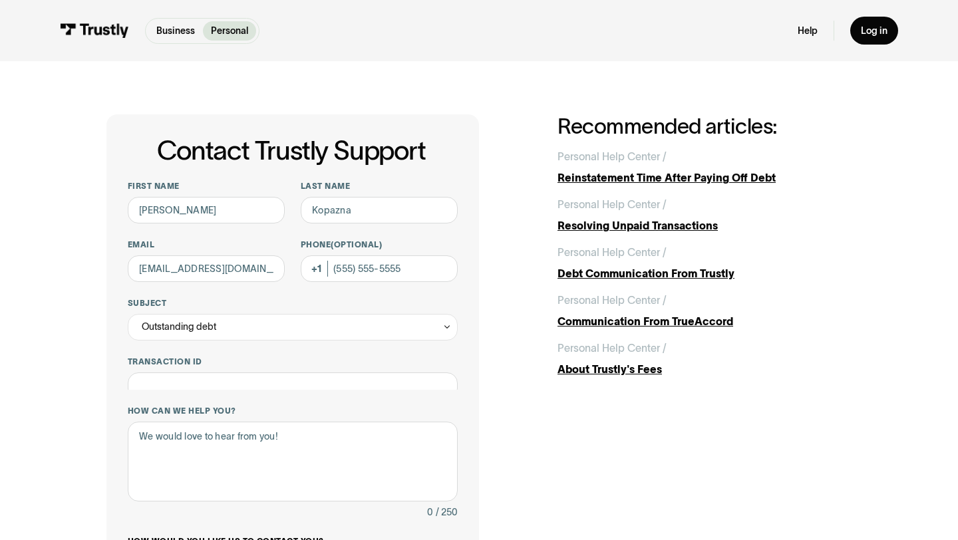
click at [204, 392] on div "**********" at bounding box center [293, 442] width 330 height 523
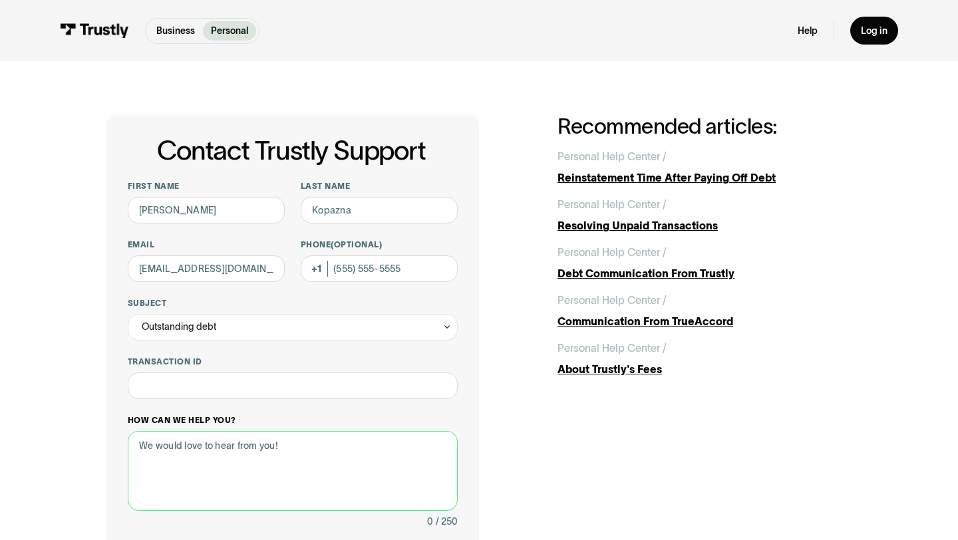
click at [208, 440] on textarea "How can we help you?" at bounding box center [293, 471] width 330 height 80
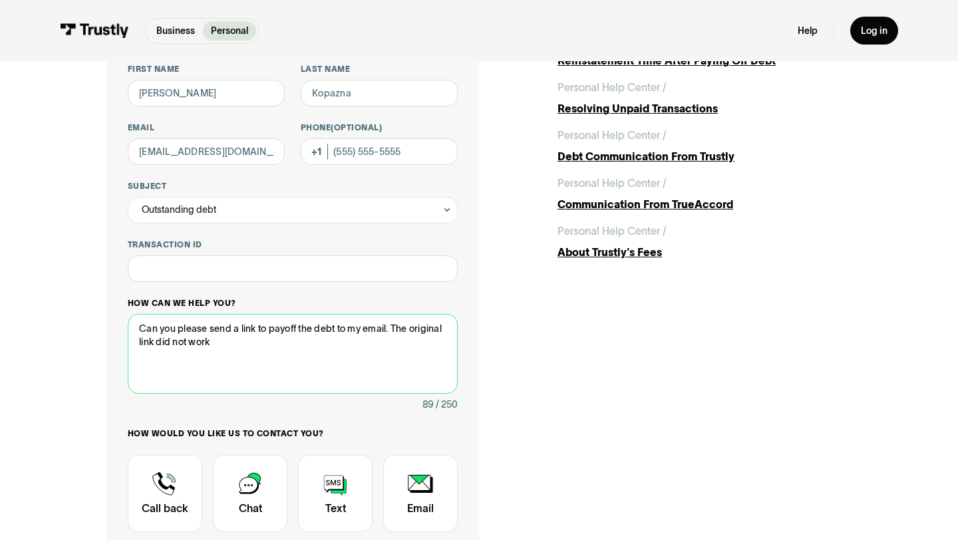
scroll to position [221, 0]
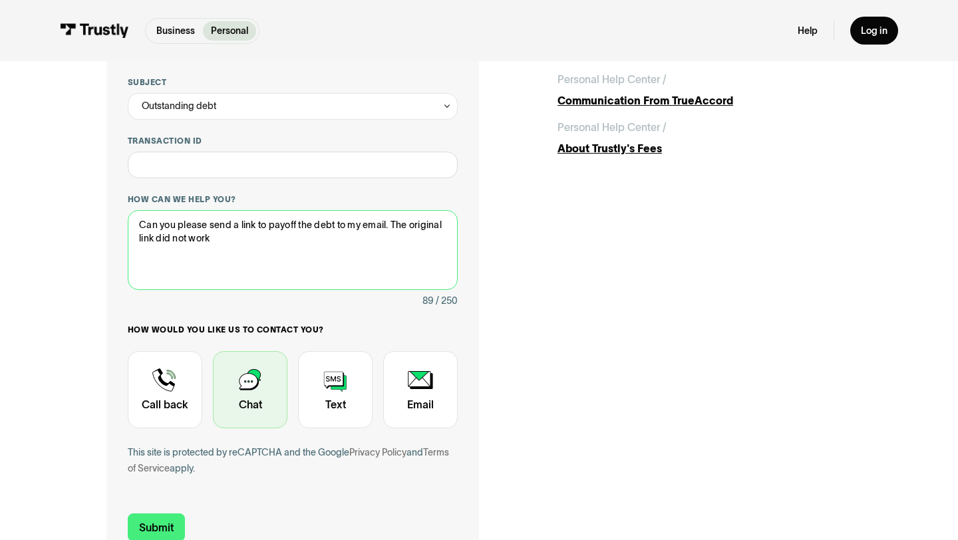
type textarea "Can you please send a link to payoff the debt to my email. The original link di…"
click at [258, 410] on div "Contact Trustly Support" at bounding box center [250, 389] width 75 height 77
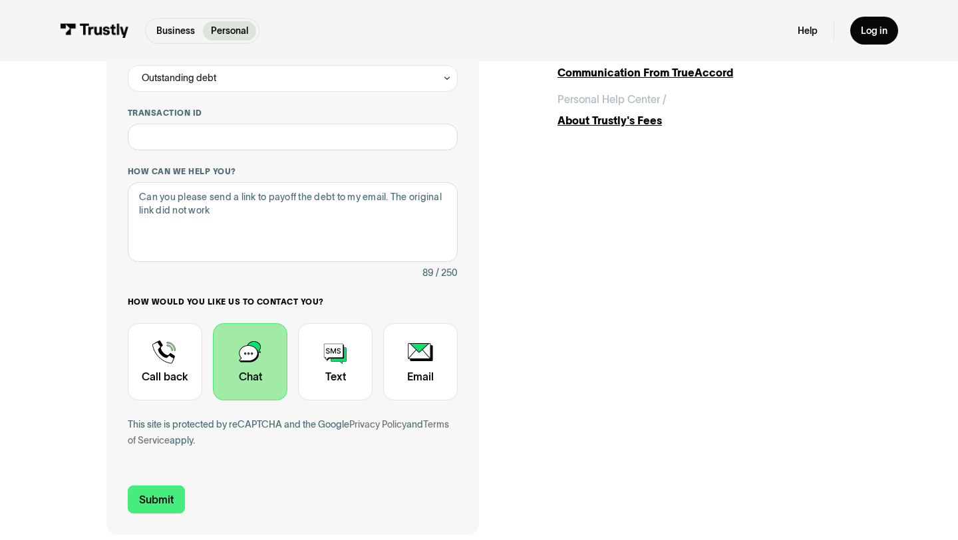
scroll to position [250, 0]
click at [150, 486] on input "Submit" at bounding box center [156, 499] width 57 height 28
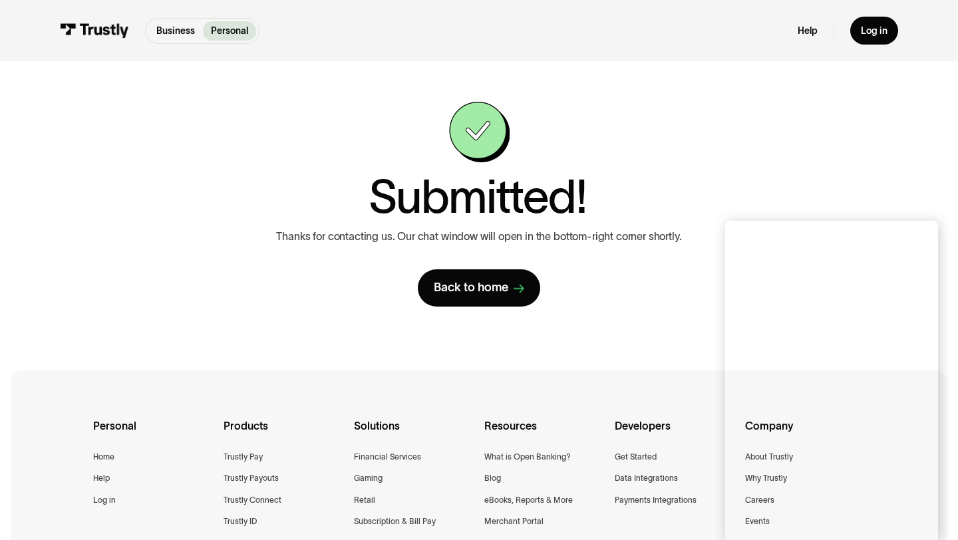
scroll to position [0, 0]
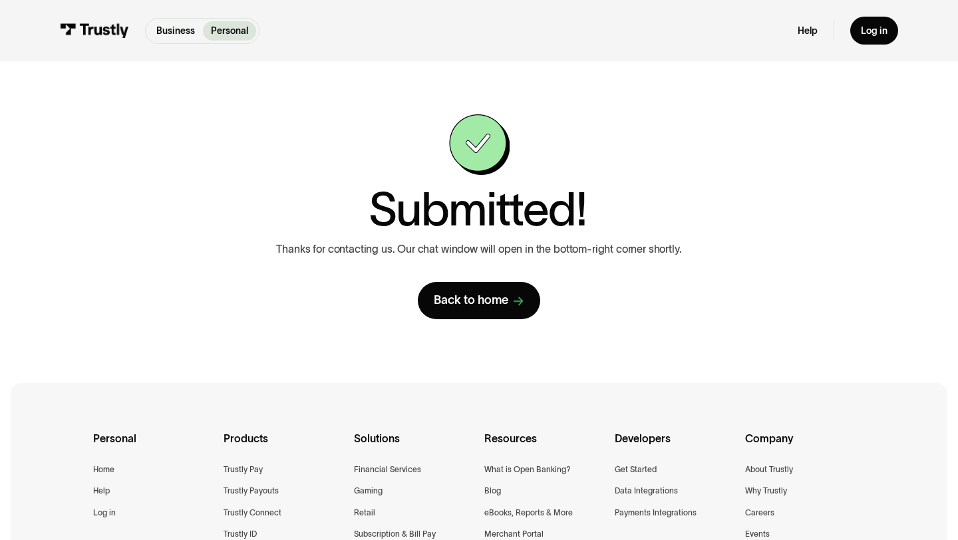
click at [449, 328] on div "**********" at bounding box center [479, 216] width 905 height 311
click at [462, 311] on link "Back to home" at bounding box center [479, 300] width 122 height 37
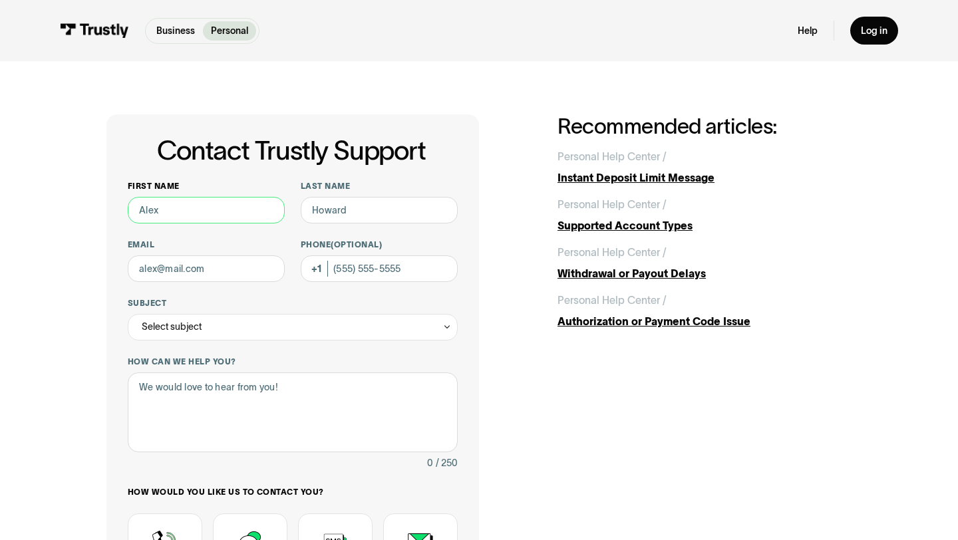
click at [256, 217] on input "First name" at bounding box center [206, 210] width 157 height 27
type input "[PERSON_NAME]"
type input "Kopazna"
type input "k"
type input "[EMAIL_ADDRESS][DOMAIN_NAME]"
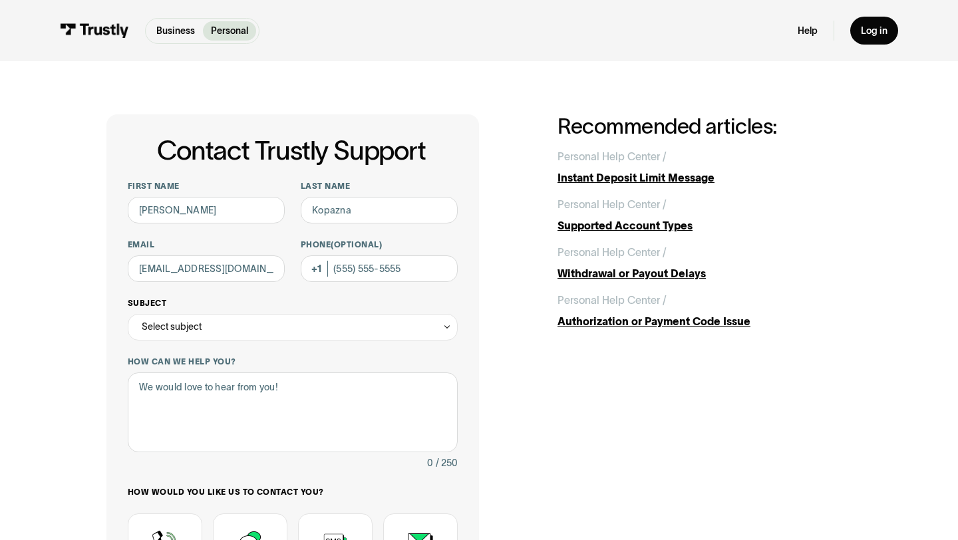
click at [220, 321] on div "Select subject" at bounding box center [293, 327] width 330 height 27
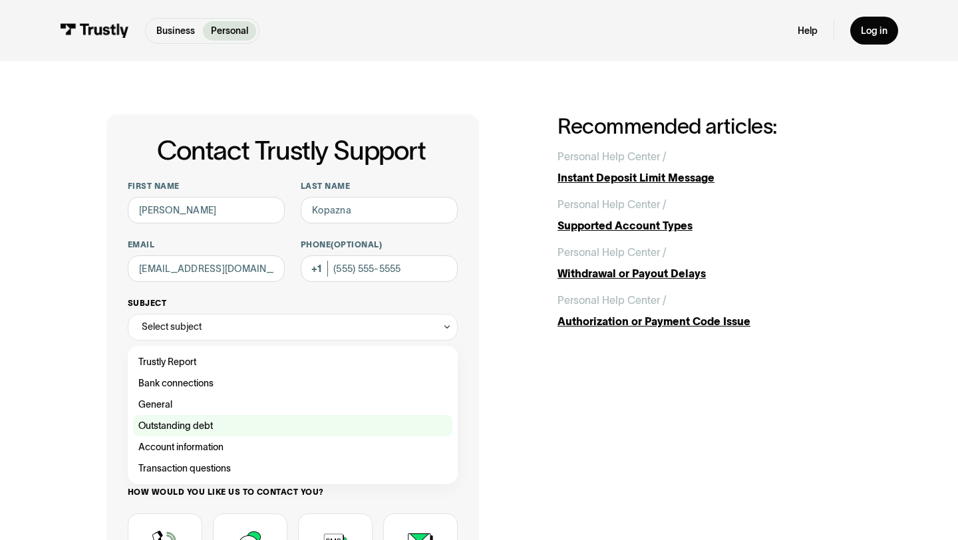
click at [222, 428] on div "Contact Trustly Support" at bounding box center [292, 425] width 319 height 21
type input "**********"
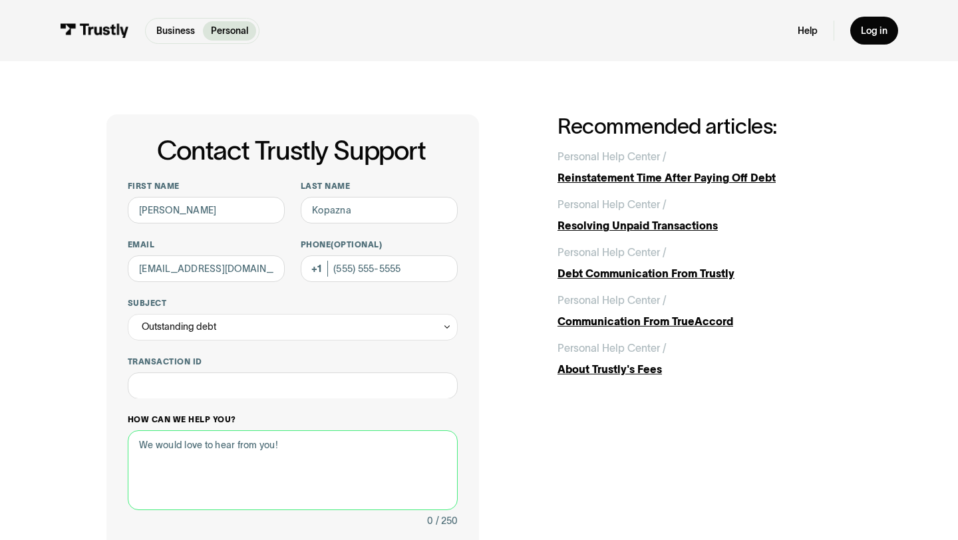
click at [222, 431] on textarea "How can we help you?" at bounding box center [293, 471] width 330 height 80
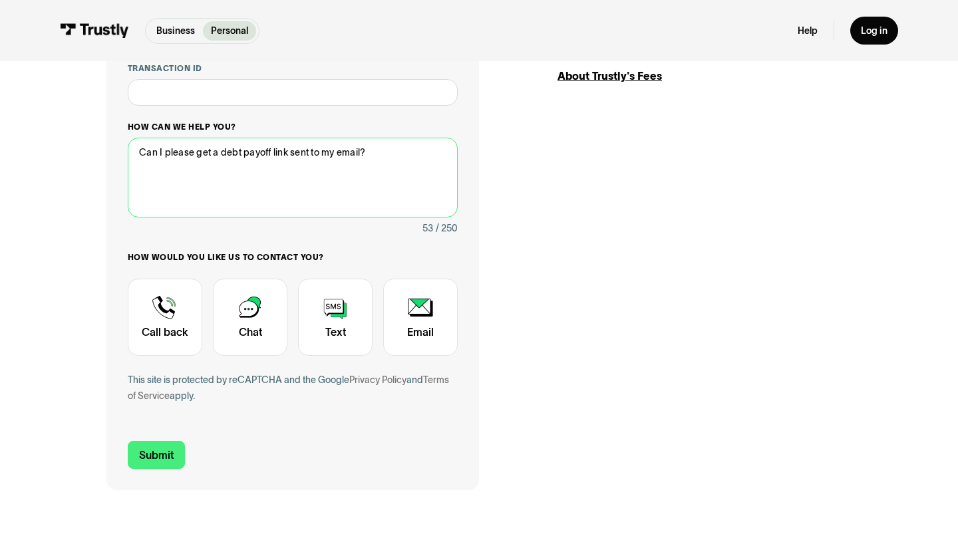
scroll to position [299, 0]
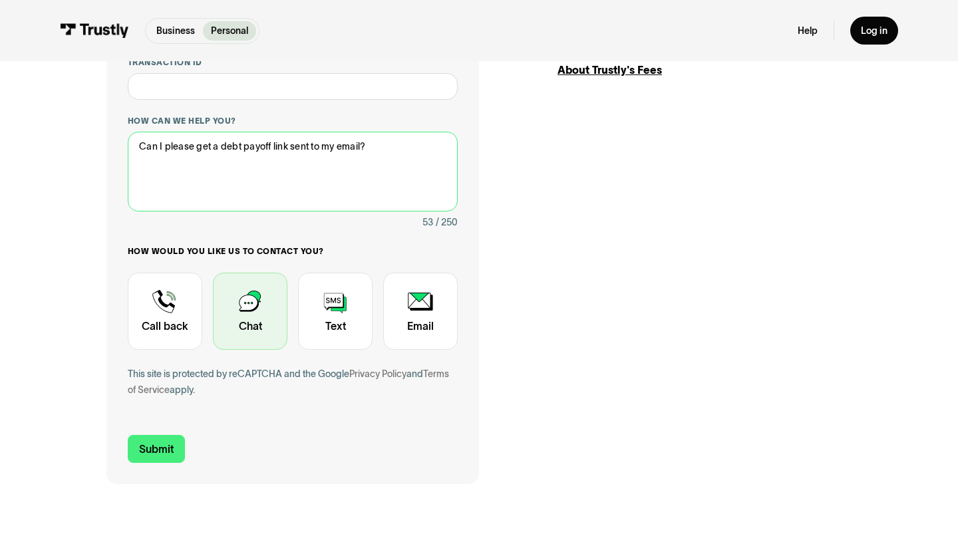
type textarea "Can I please get a debt payoff link sent to my email?"
click at [229, 318] on div "Contact Trustly Support" at bounding box center [250, 311] width 75 height 77
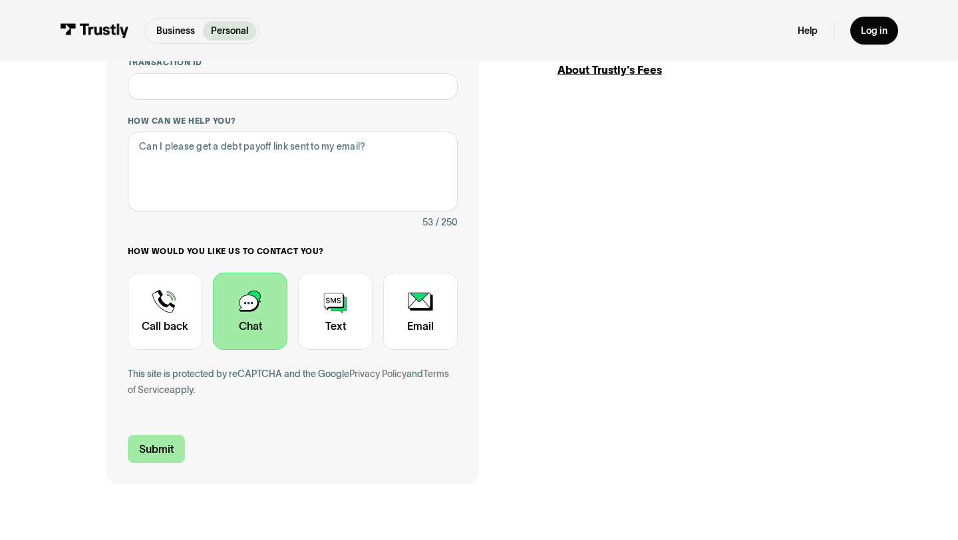
click at [173, 452] on input "Submit" at bounding box center [156, 449] width 57 height 28
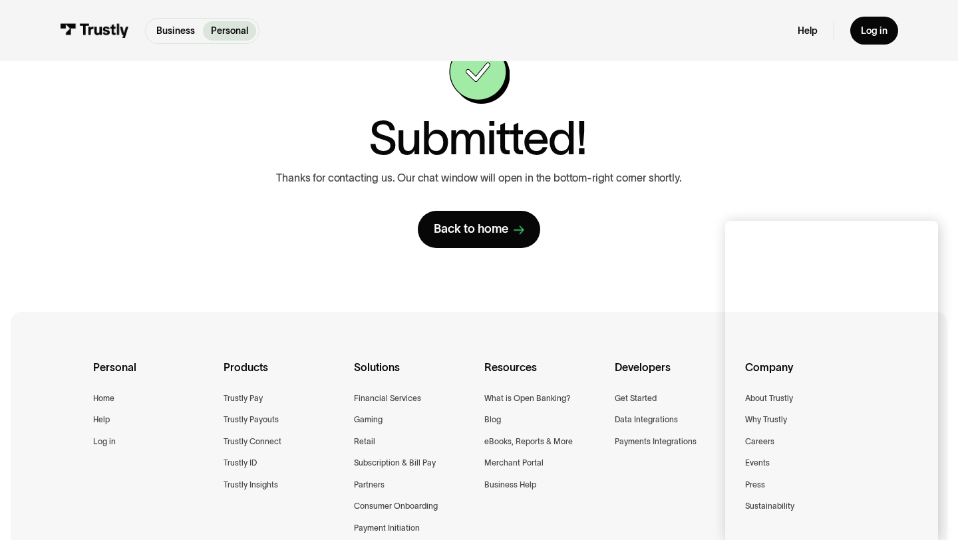
scroll to position [75, 0]
